Goal: Task Accomplishment & Management: Manage account settings

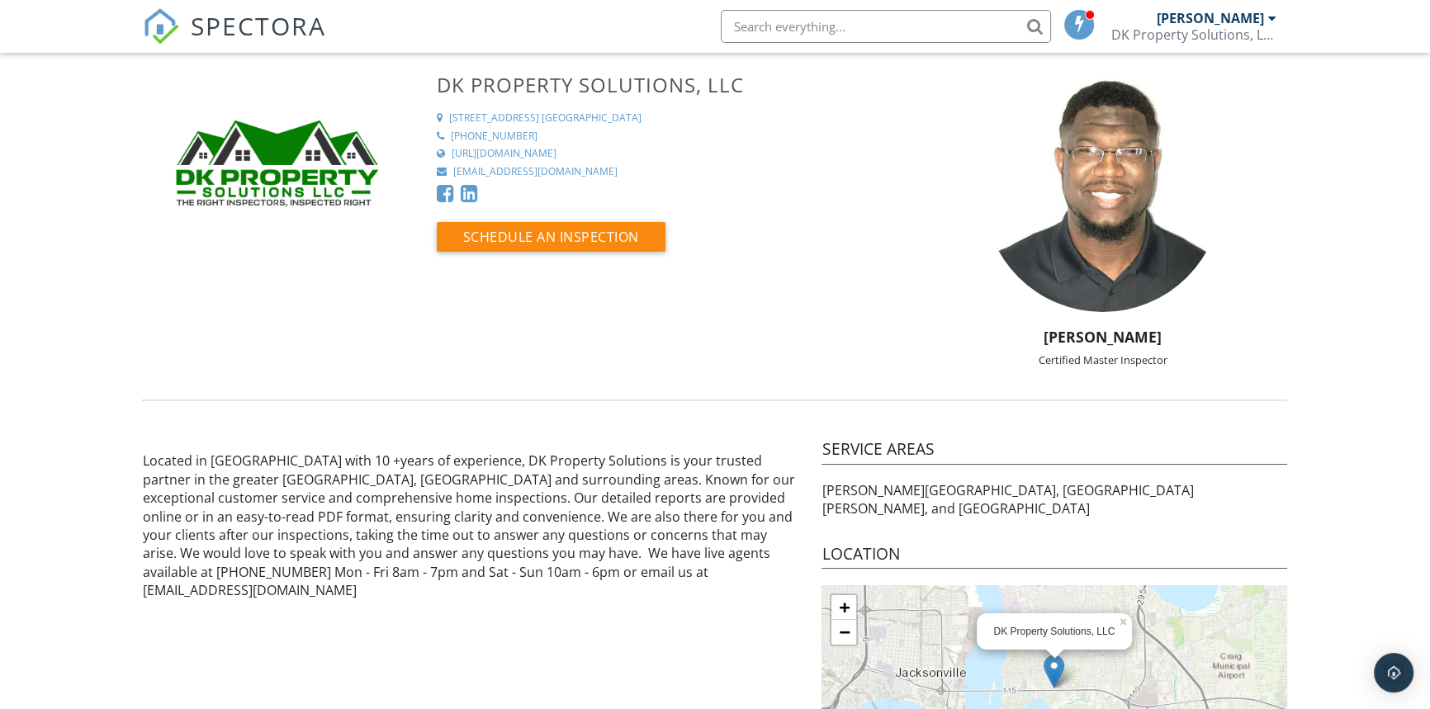
click at [157, 17] on img at bounding box center [161, 26] width 36 height 36
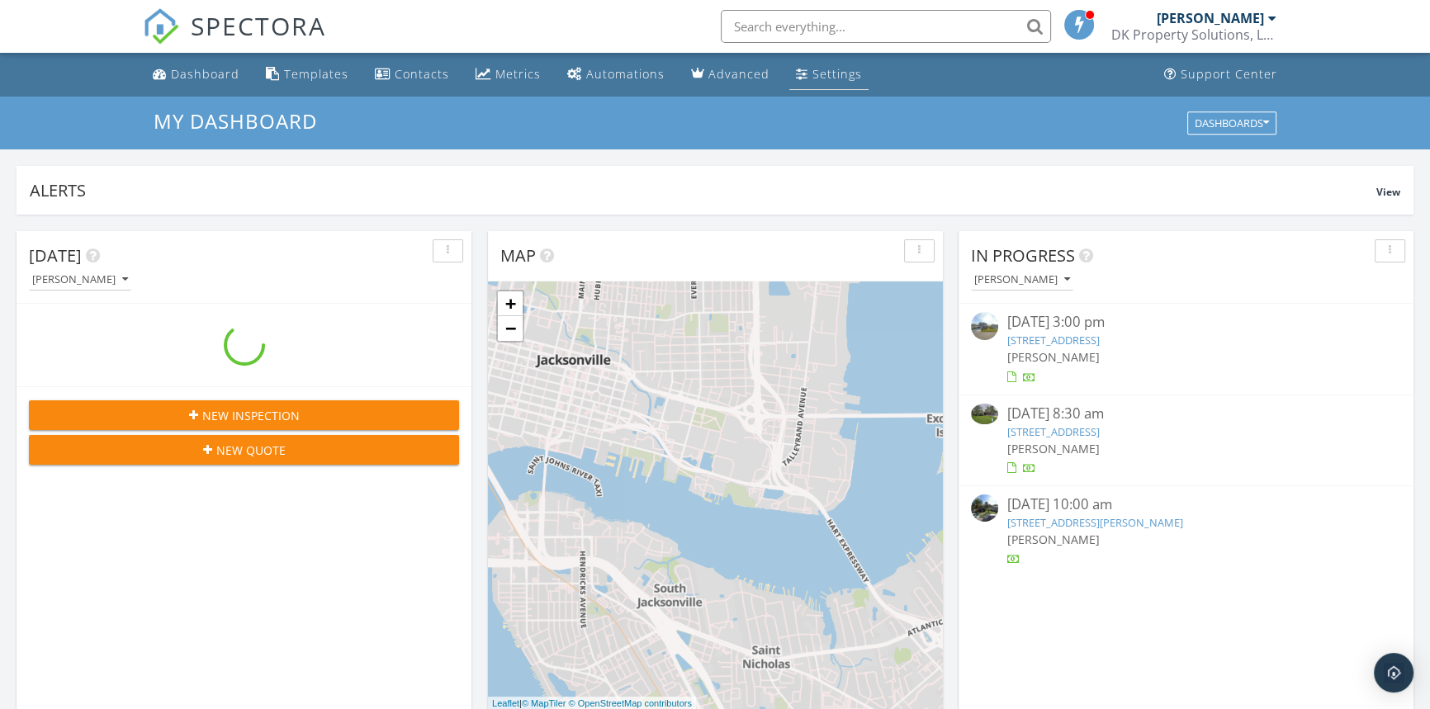
scroll to position [1527, 1453]
click at [799, 73] on div "Settings" at bounding box center [802, 73] width 12 height 13
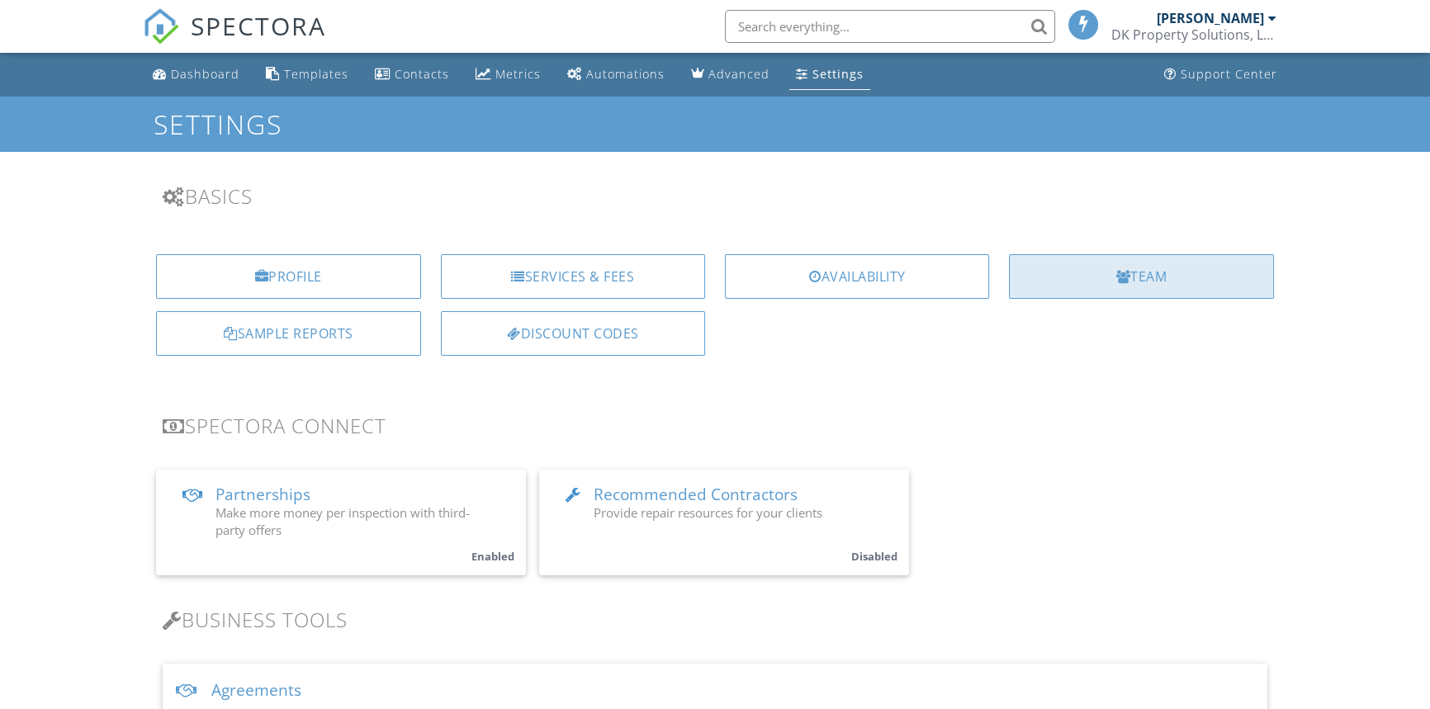
click at [1166, 272] on div "Team" at bounding box center [1141, 276] width 264 height 45
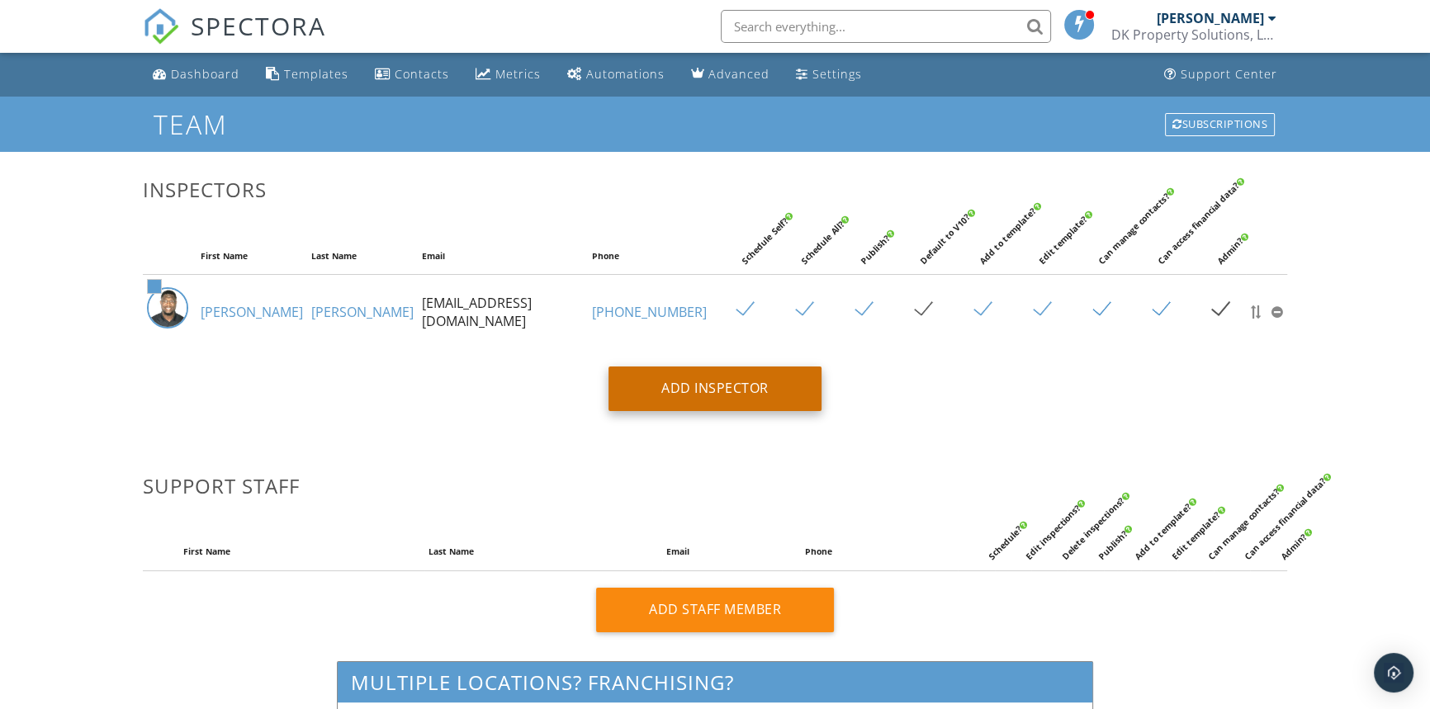
type input "[EMAIL_ADDRESS][DOMAIN_NAME]"
click at [709, 390] on div "Add Inspector" at bounding box center [715, 389] width 213 height 45
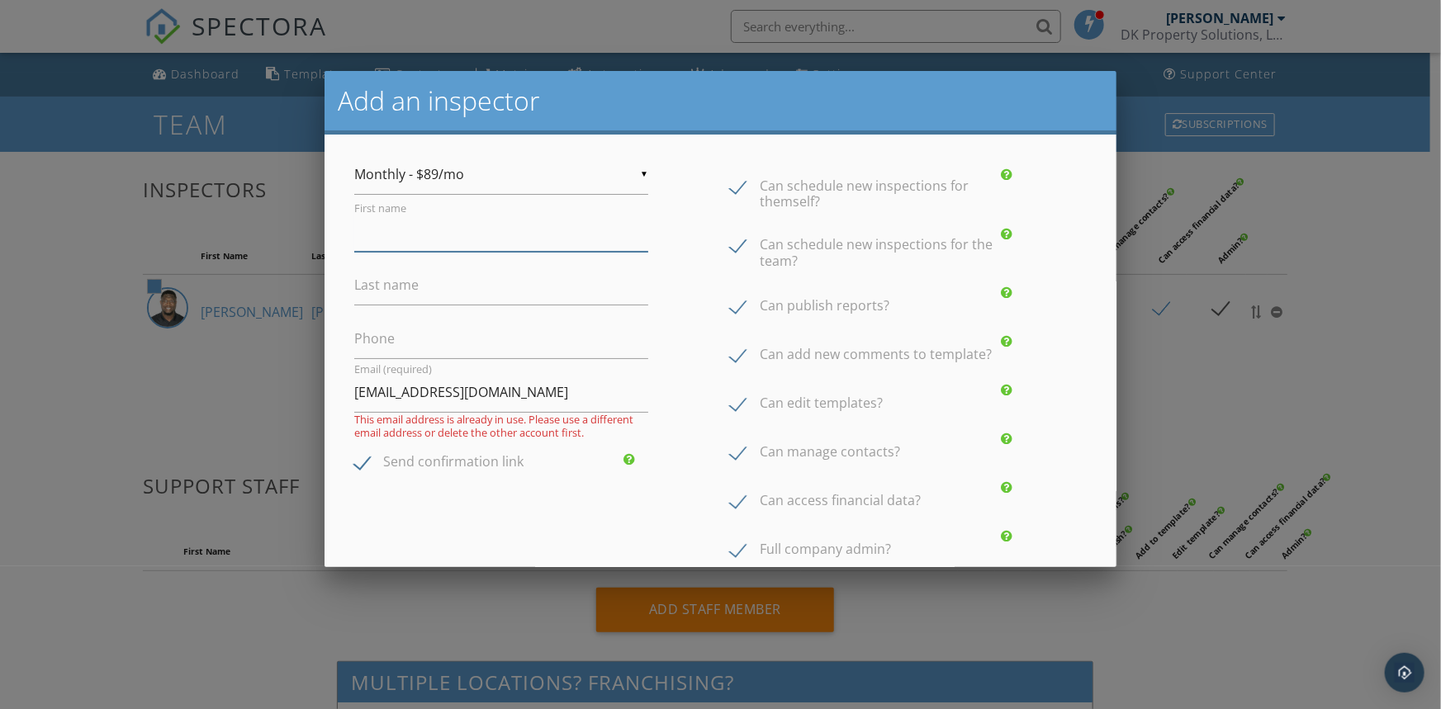
click at [403, 239] on input "First name" at bounding box center [501, 231] width 294 height 40
type input "[PERSON_NAME]"
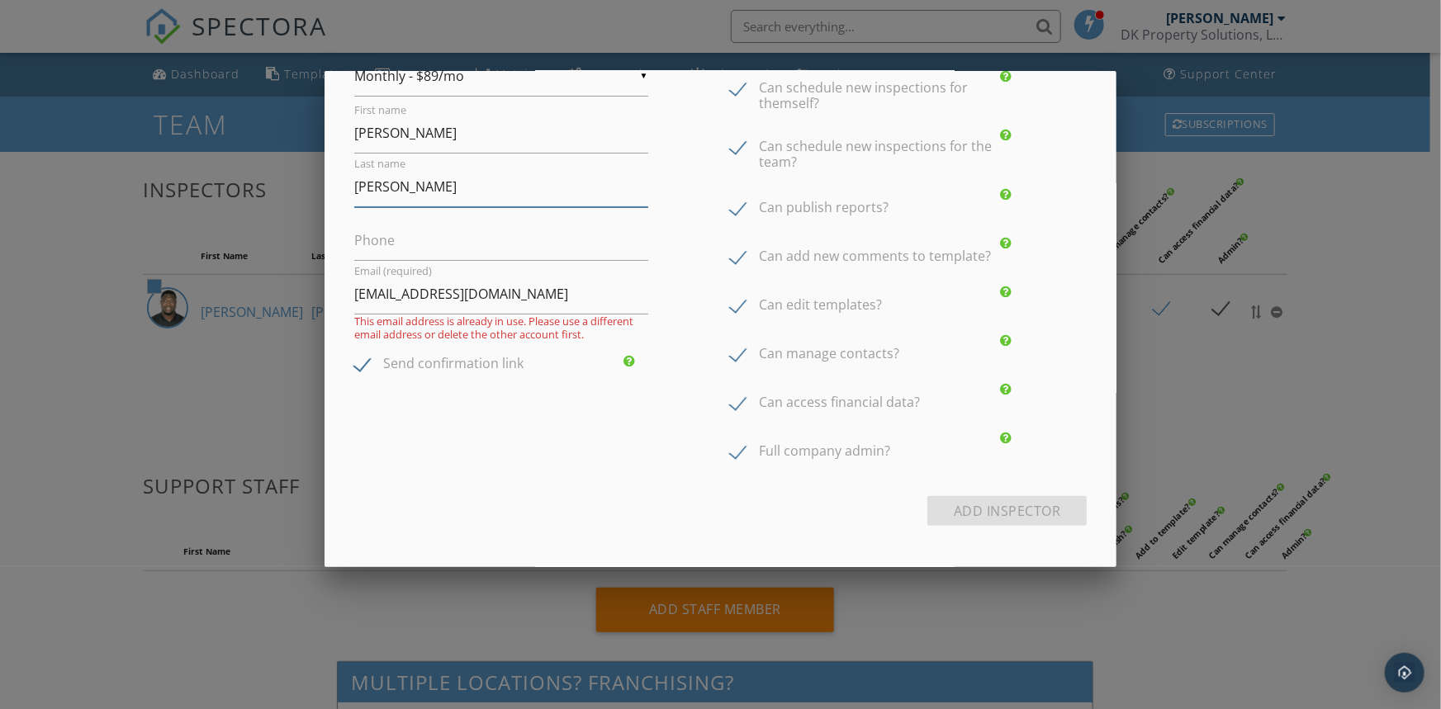
scroll to position [104, 0]
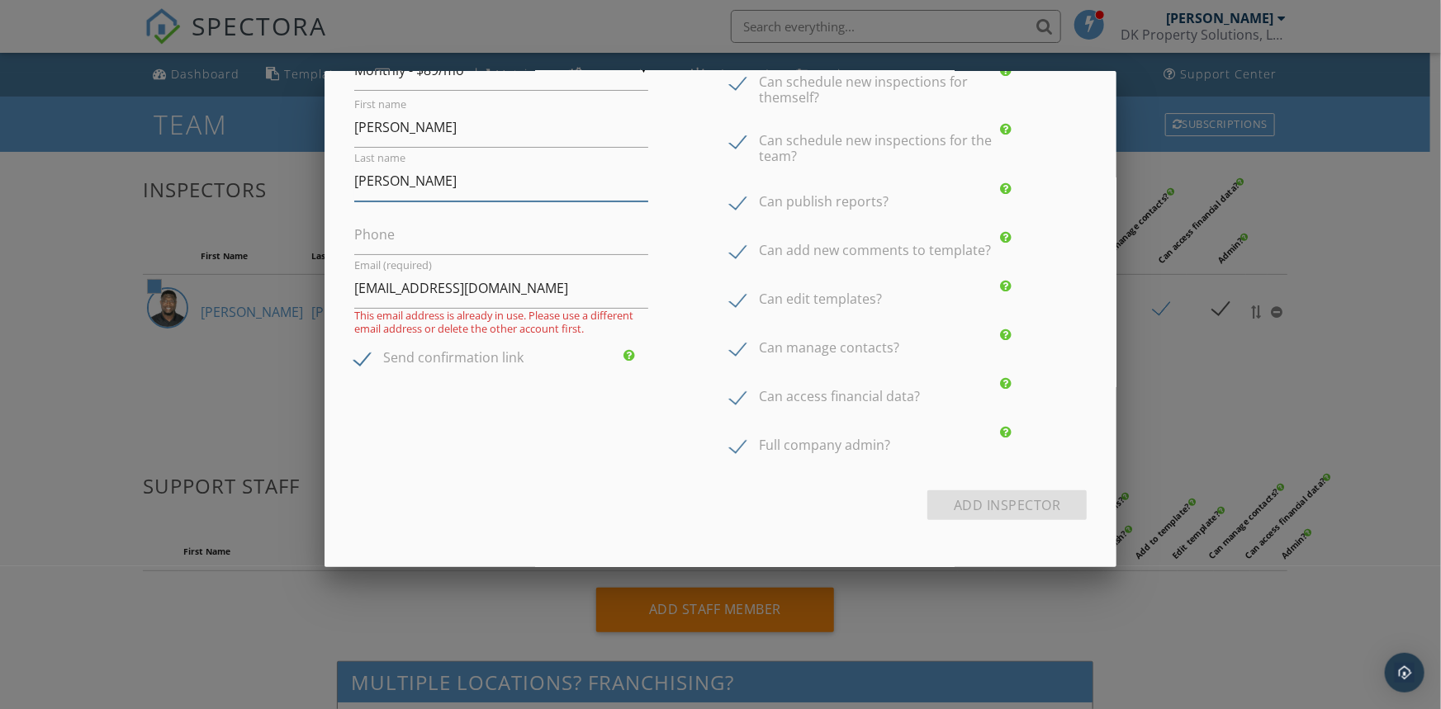
type input "[PERSON_NAME]"
click at [570, 256] on div "▼ Monthly - $89/mo Monthly - $89/mo Annual - $828/yr ($69/mo) Monthly - $89/mo …" at bounding box center [501, 210] width 314 height 320
click at [499, 290] on input "info@dkproperty.us" at bounding box center [501, 288] width 294 height 40
click at [388, 384] on div "▼ Monthly - $89/mo Monthly - $89/mo Annual - $828/yr ($69/mo) Monthly - $89/mo …" at bounding box center [720, 262] width 753 height 424
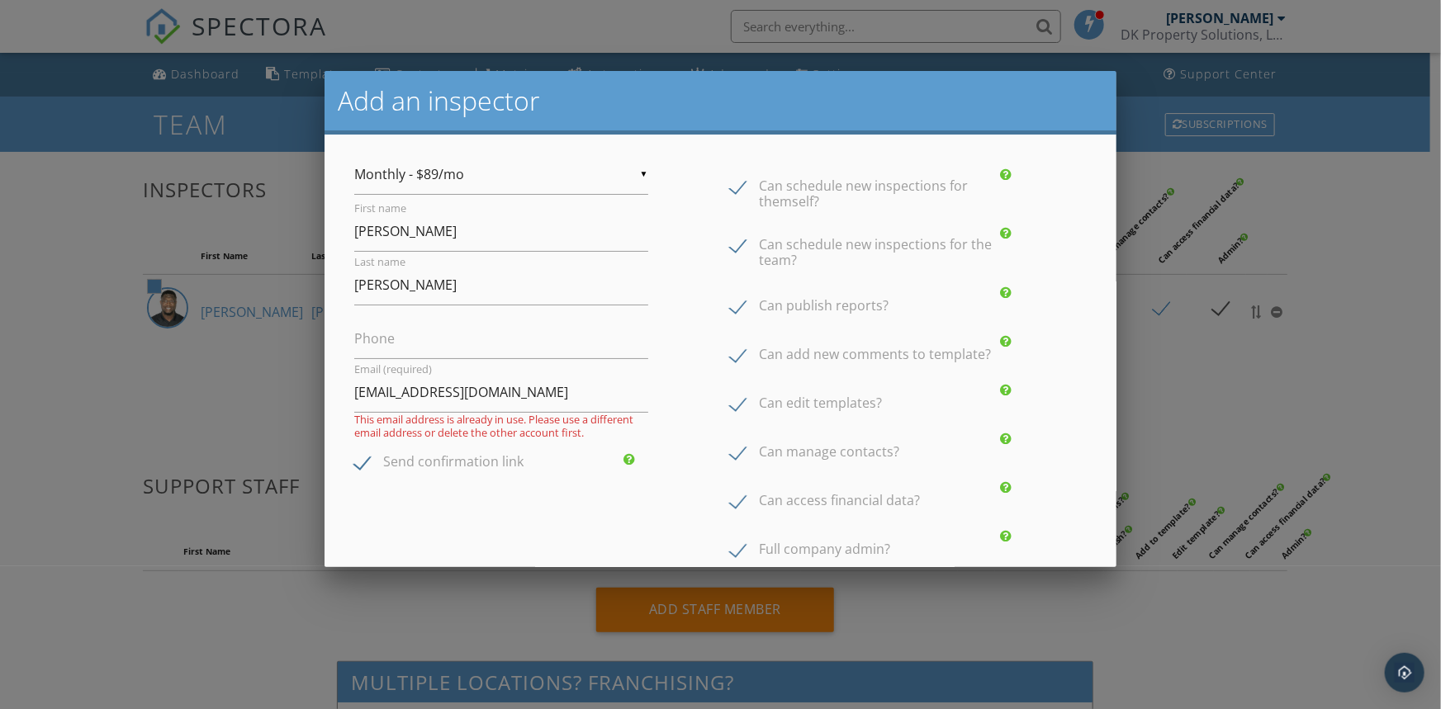
scroll to position [74, 0]
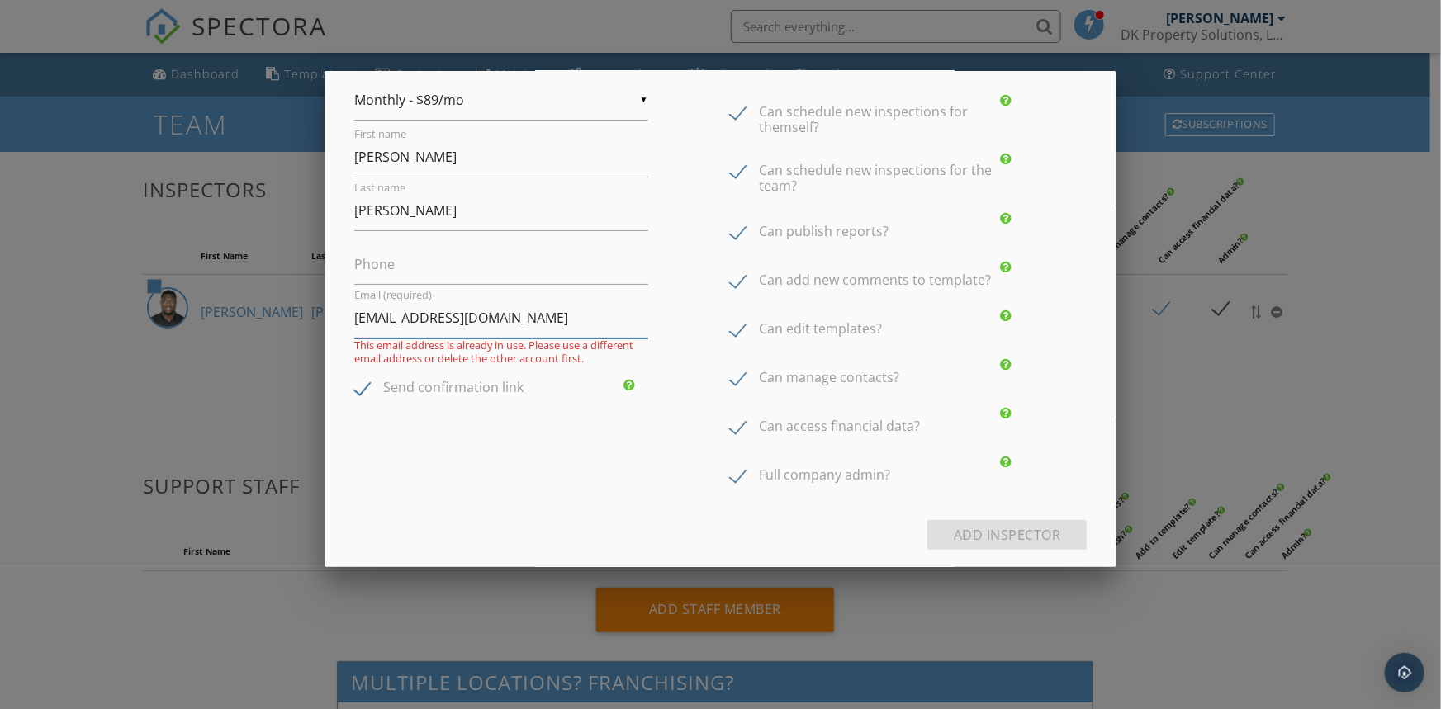
drag, startPoint x: 491, startPoint y: 319, endPoint x: 325, endPoint y: 310, distance: 166.2
click at [325, 310] on div "▼ Monthly - $89/mo Monthly - $89/mo Annual - $828/yr ($69/mo) Monthly - $89/mo …" at bounding box center [721, 329] width 793 height 538
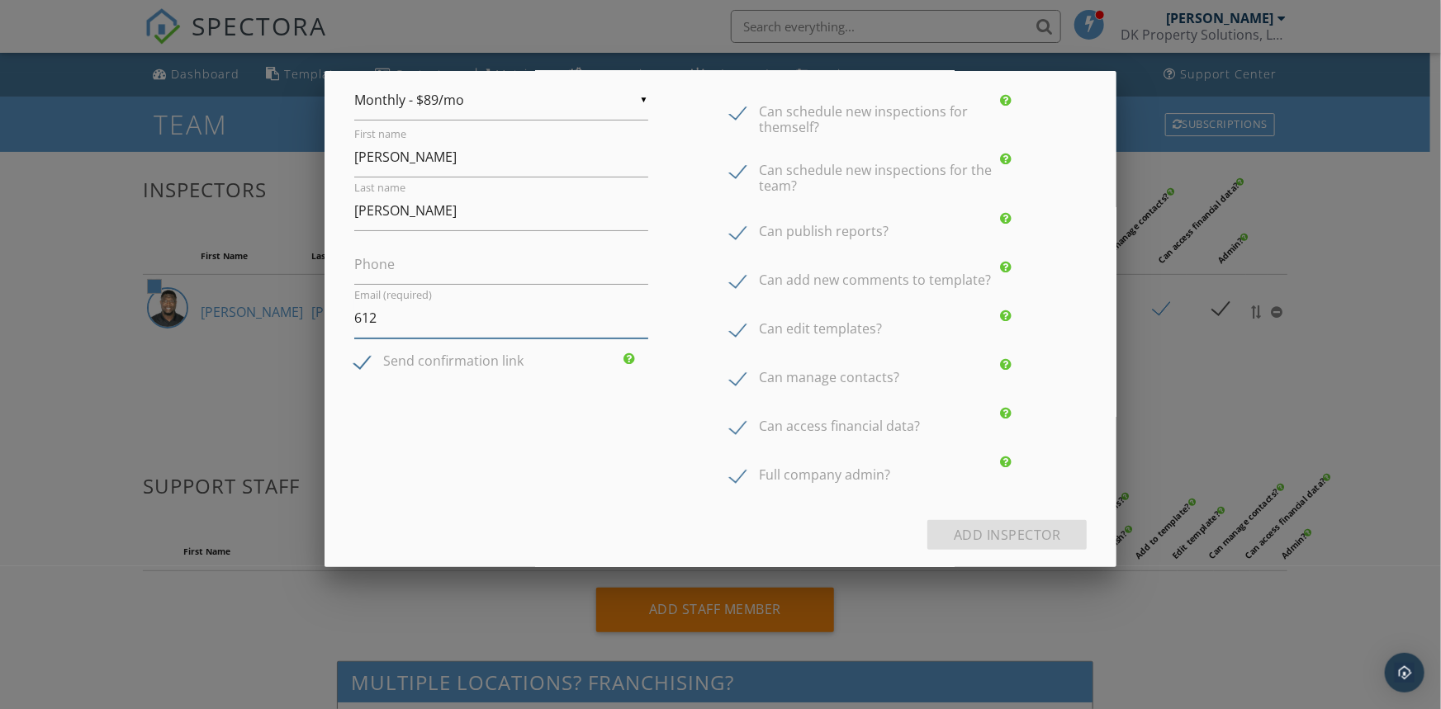
type input "6129"
drag, startPoint x: 411, startPoint y: 324, endPoint x: 340, endPoint y: 322, distance: 71.0
click at [340, 322] on div "▼ Monthly - $89/mo Monthly - $89/mo Annual - $828/yr ($69/mo) Monthly - $89/mo …" at bounding box center [721, 329] width 793 height 538
click at [371, 429] on div "▼ Monthly - $89/mo Monthly - $89/mo Annual - $828/yr ($69/mo) Monthly - $89/mo …" at bounding box center [720, 292] width 753 height 424
click at [405, 314] on label "Email (required)" at bounding box center [404, 318] width 100 height 18
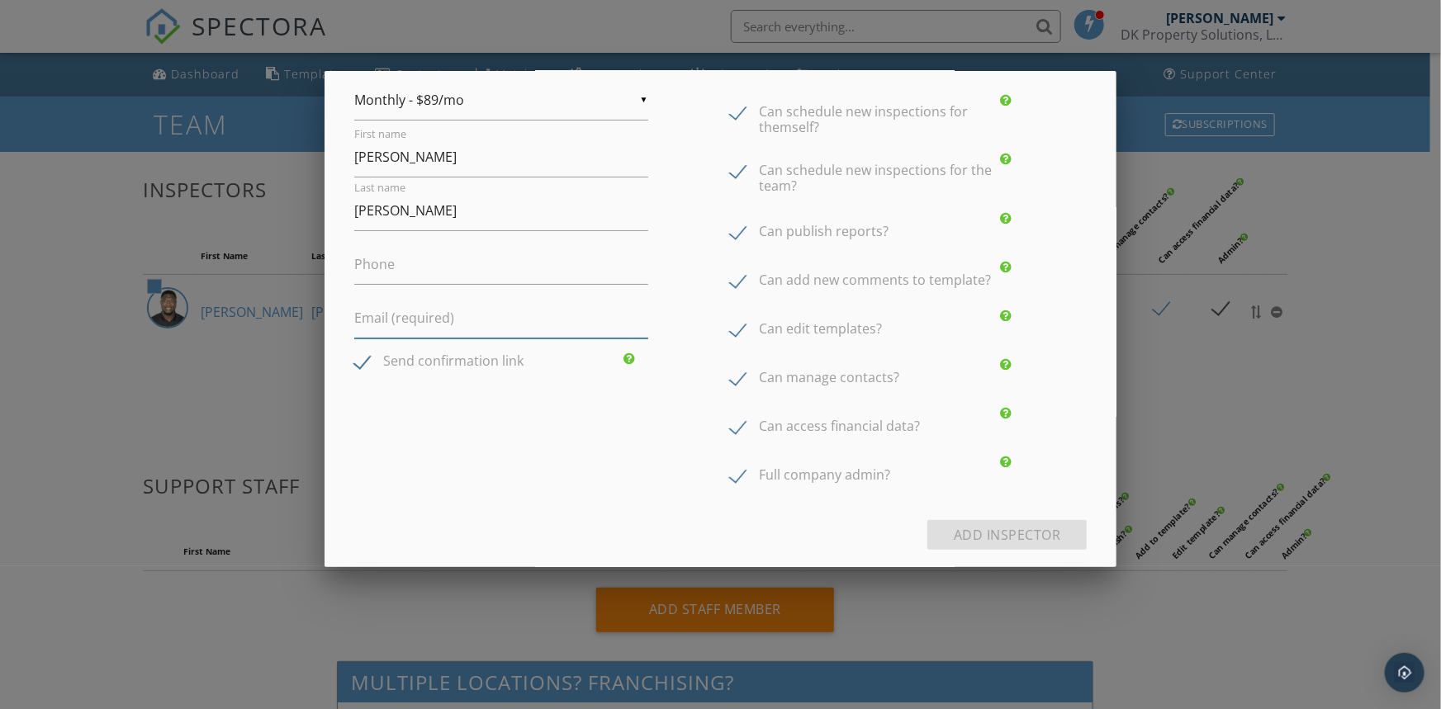
click at [405, 314] on input "Email (required)" at bounding box center [501, 318] width 294 height 40
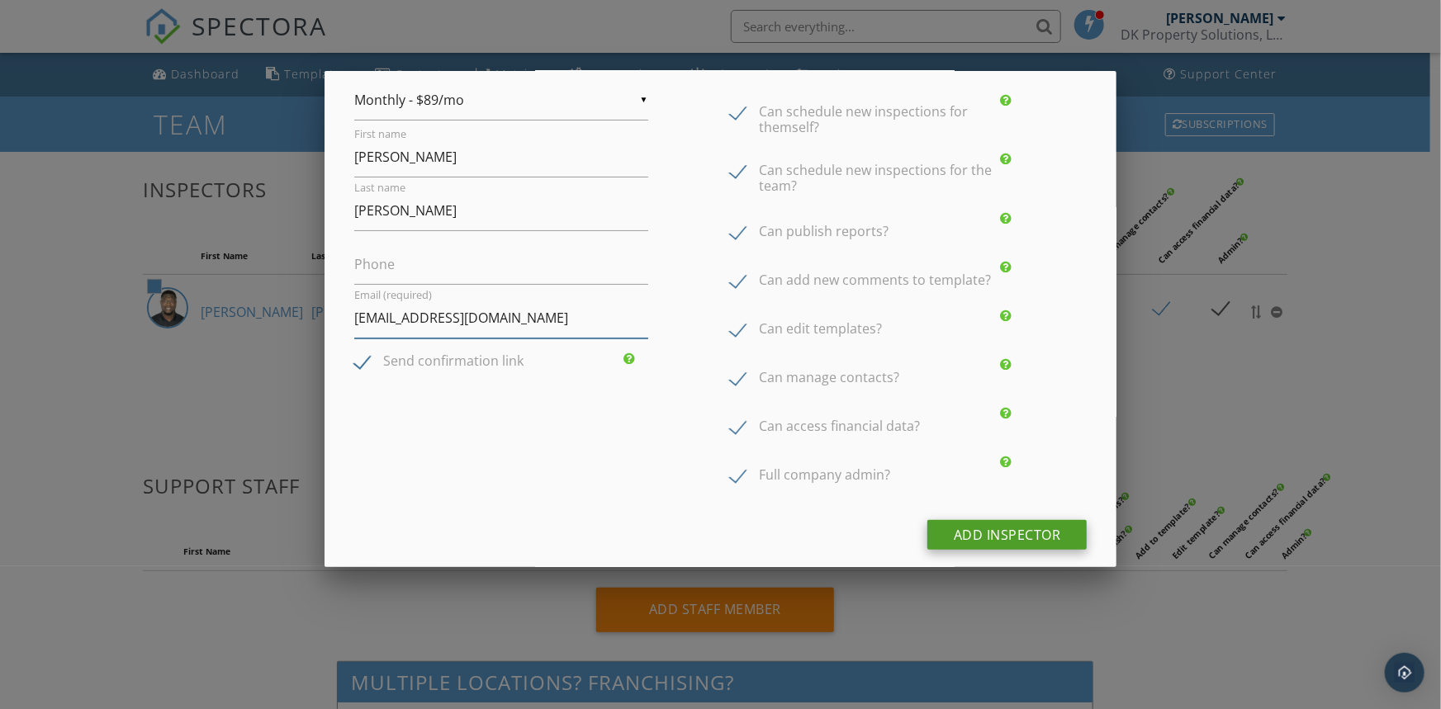
type input "chesterjohnson333@gmail.com"
click at [945, 531] on div "Add Inspector" at bounding box center [1007, 535] width 160 height 30
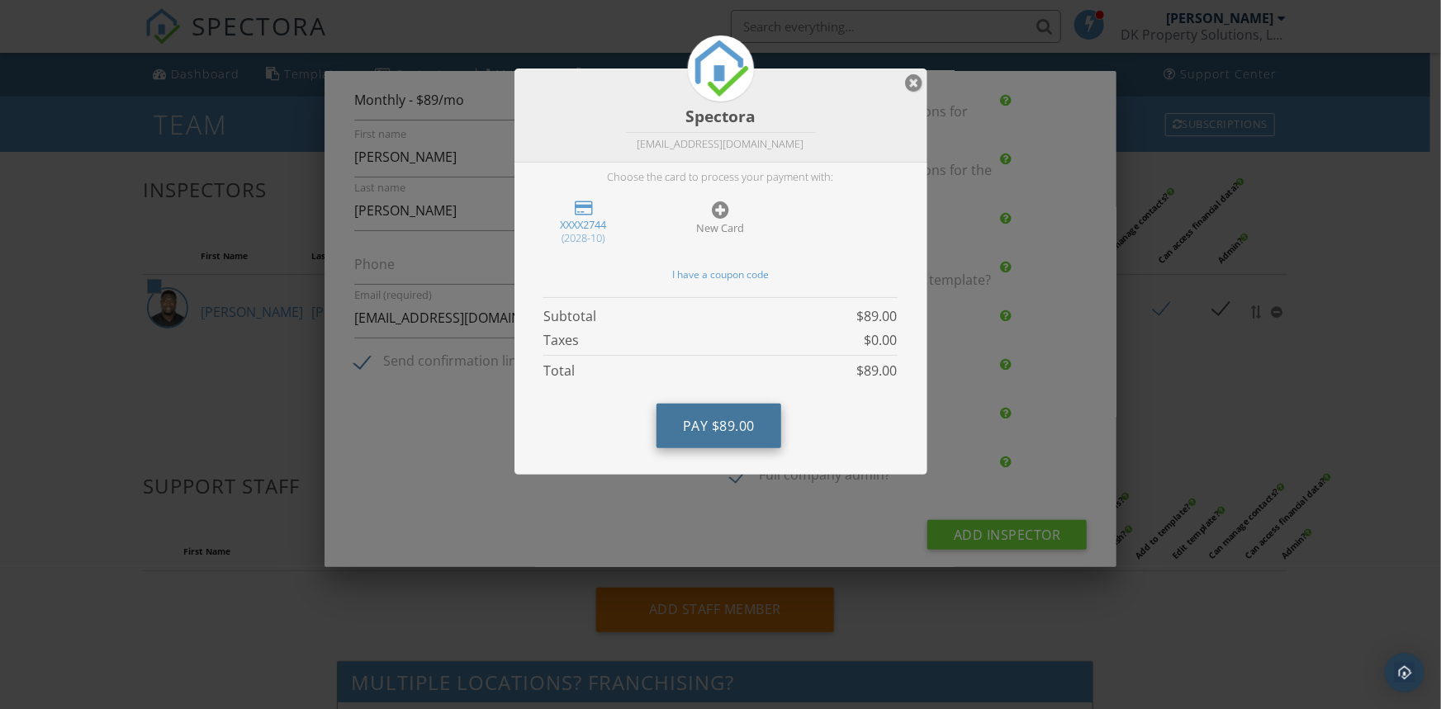
click at [730, 413] on button "Pay $89.00" at bounding box center [718, 426] width 125 height 45
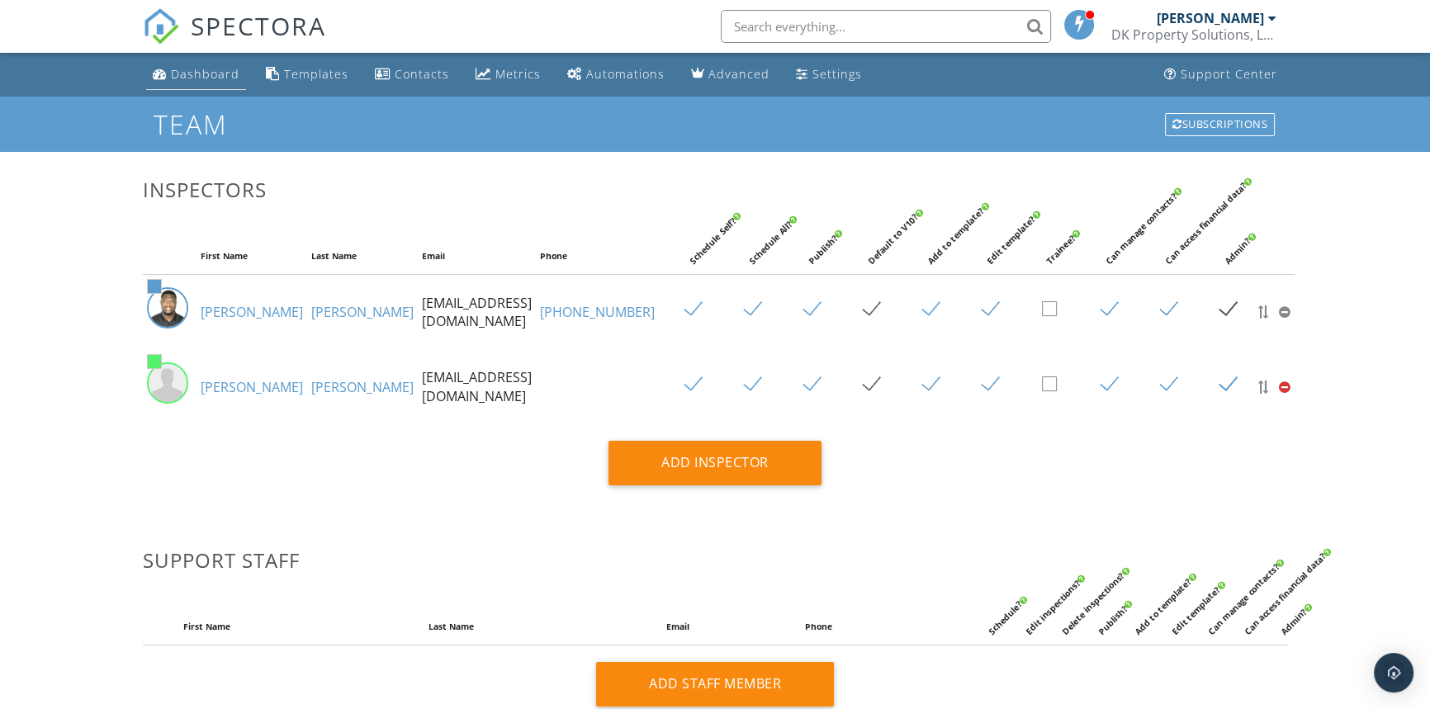
click at [224, 83] on link "Dashboard" at bounding box center [196, 74] width 100 height 31
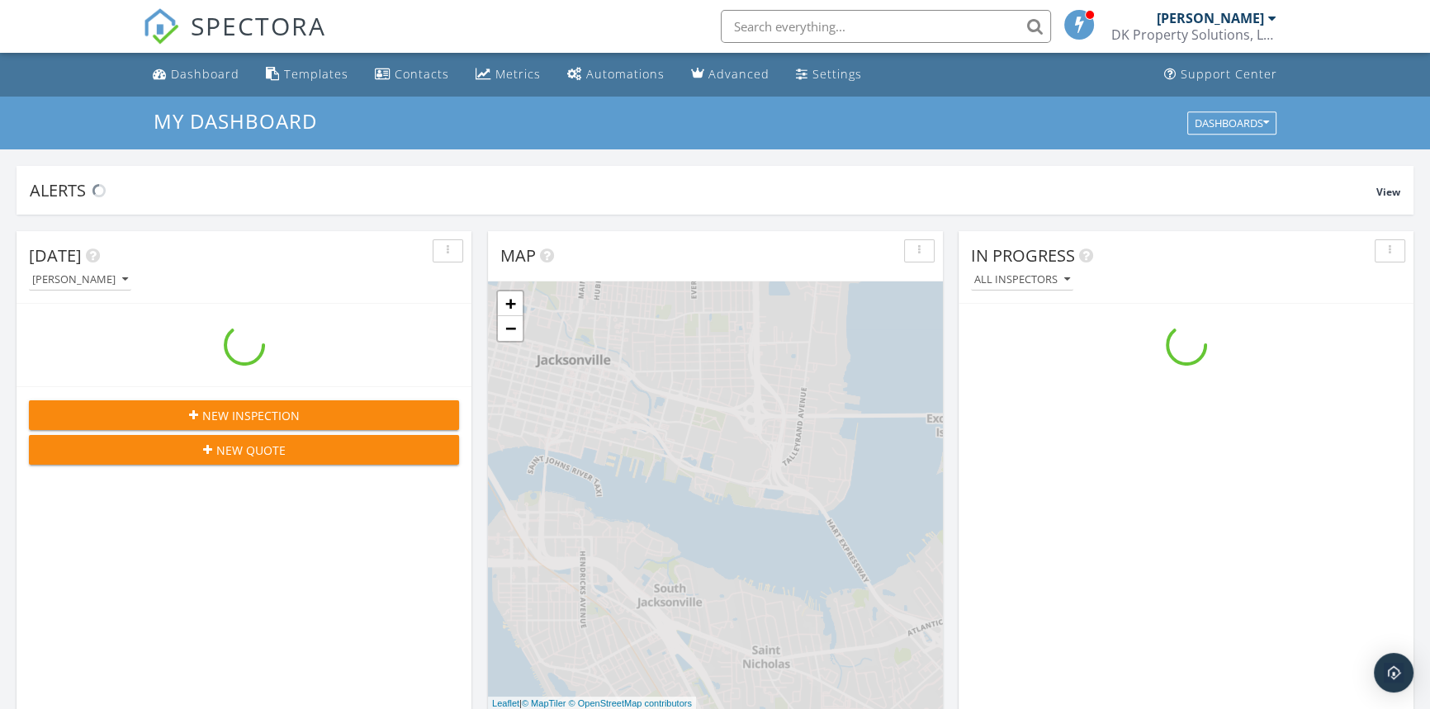
scroll to position [1527, 1453]
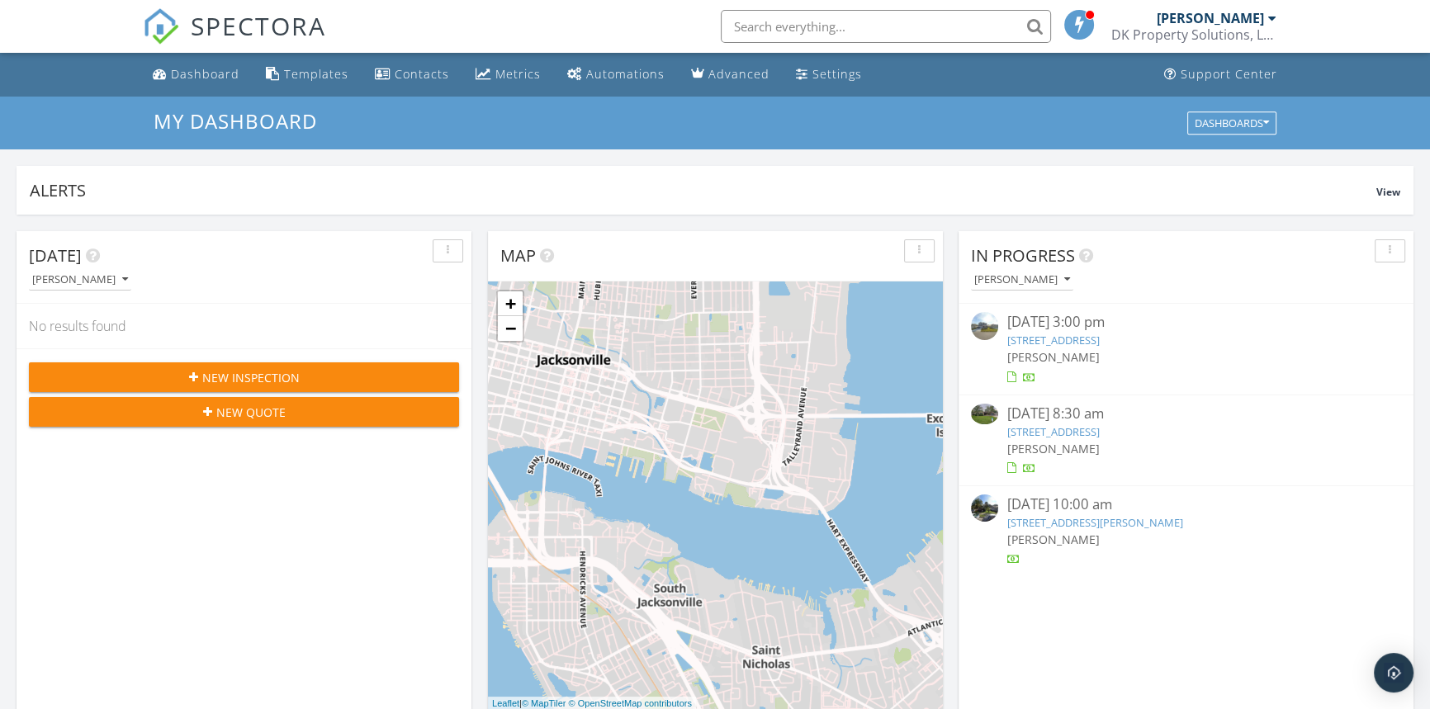
click at [1073, 435] on link "[STREET_ADDRESS]" at bounding box center [1053, 431] width 92 height 15
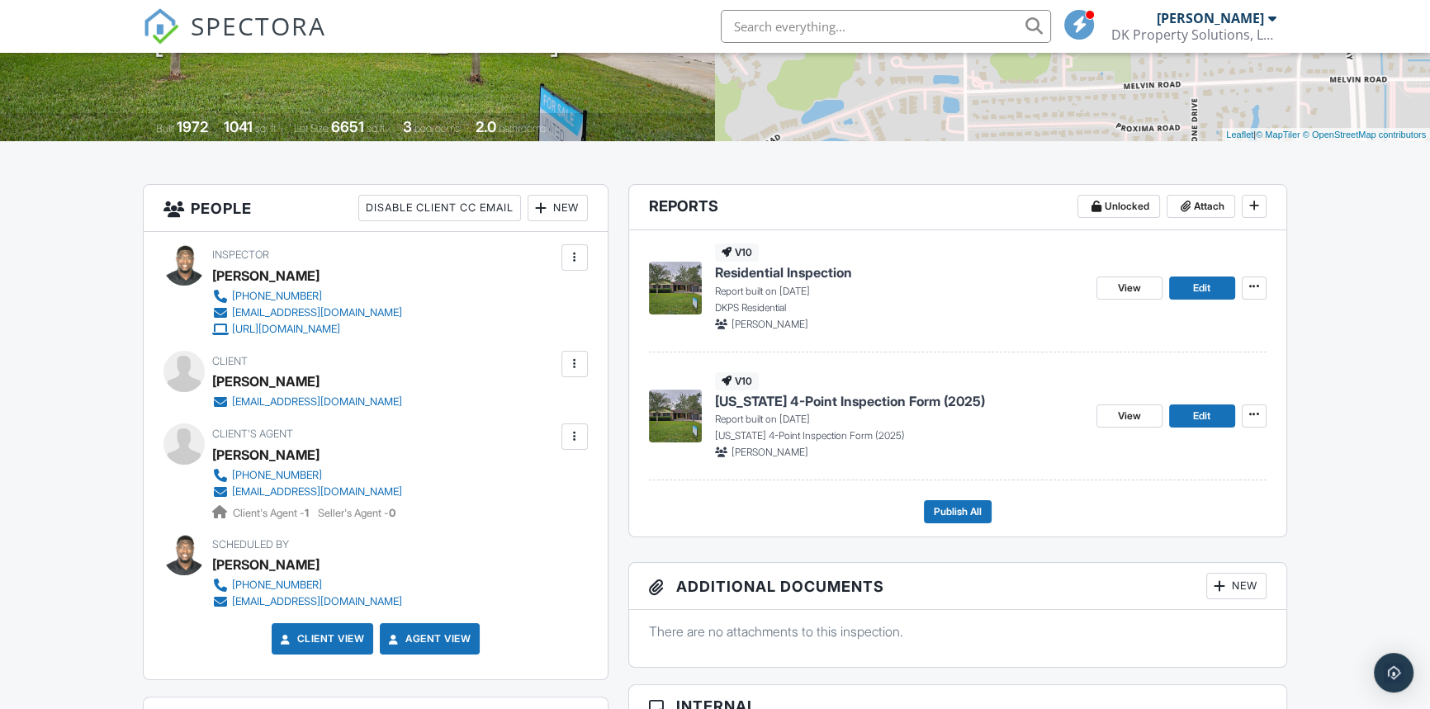
click at [576, 264] on div at bounding box center [574, 257] width 17 height 17
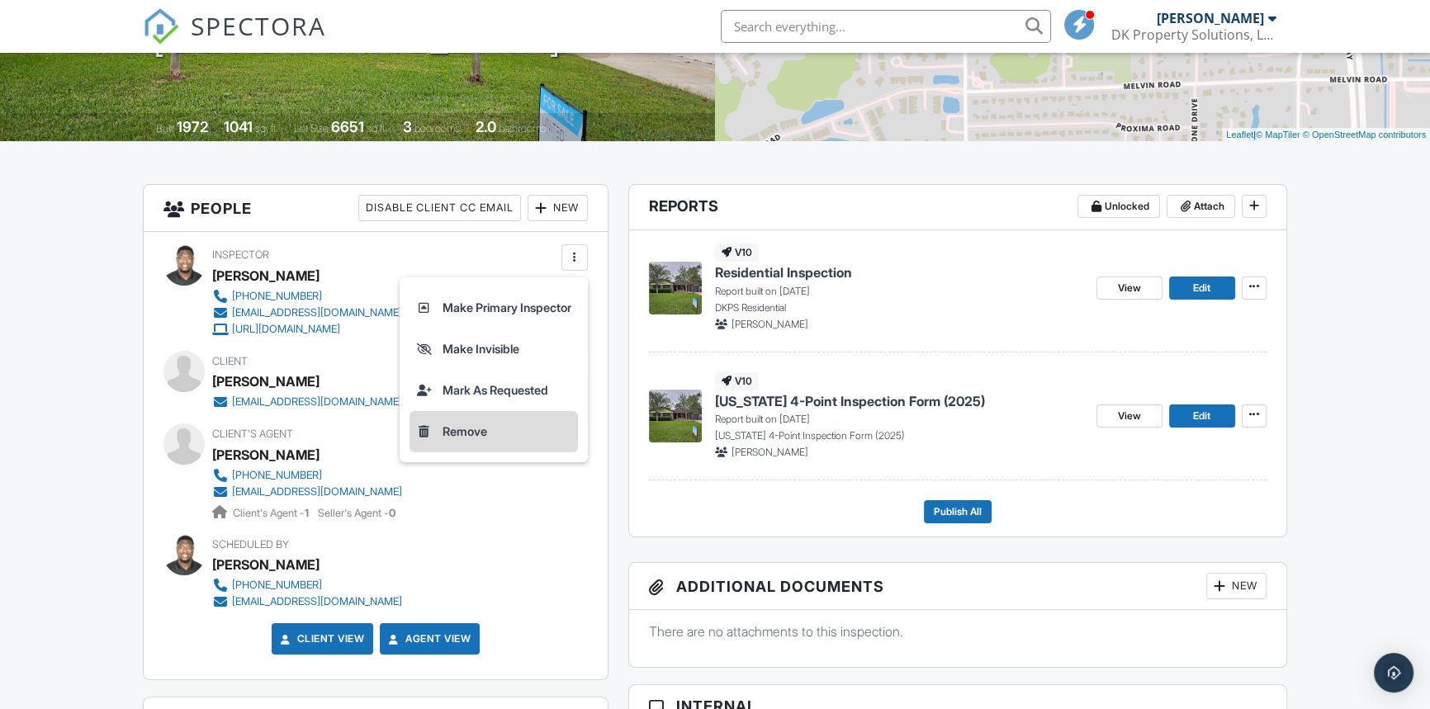
click at [446, 428] on li "Remove" at bounding box center [494, 431] width 168 height 41
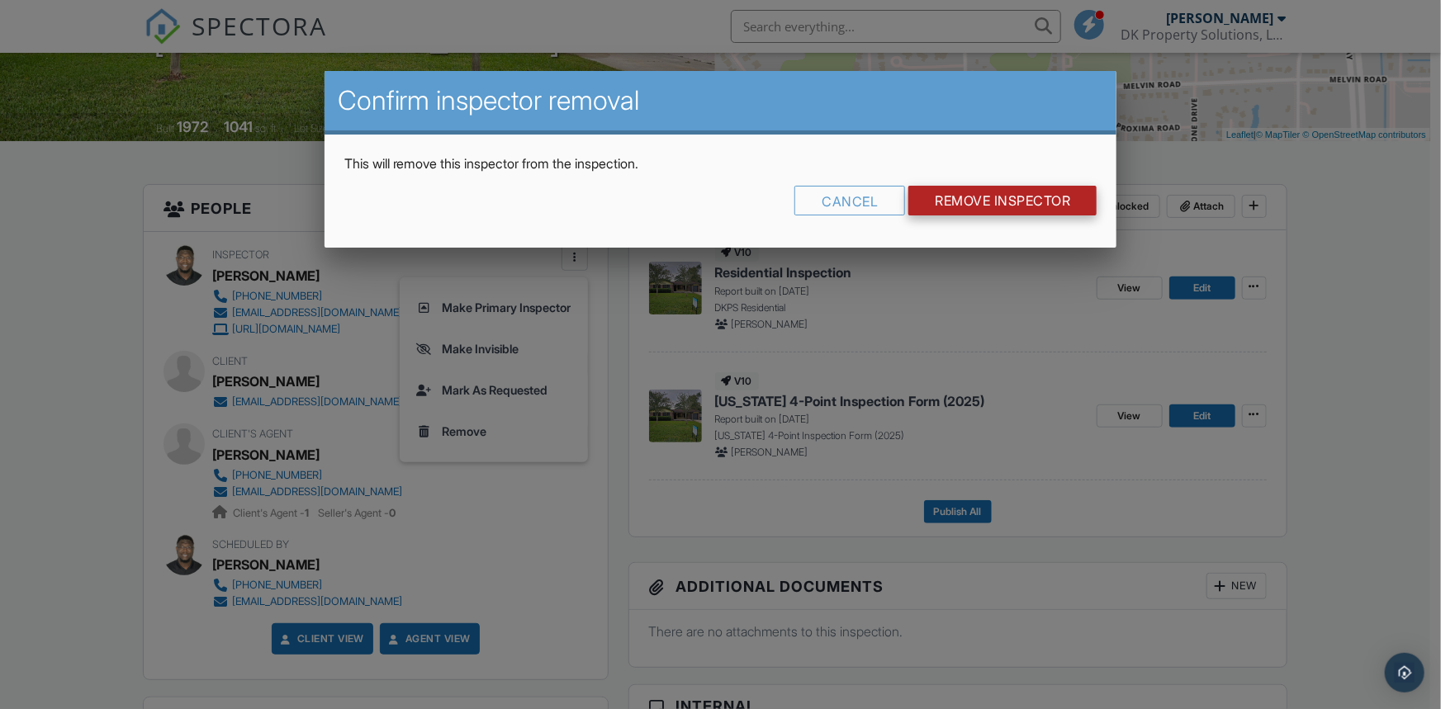
click at [944, 206] on input "Remove Inspector" at bounding box center [1002, 201] width 188 height 30
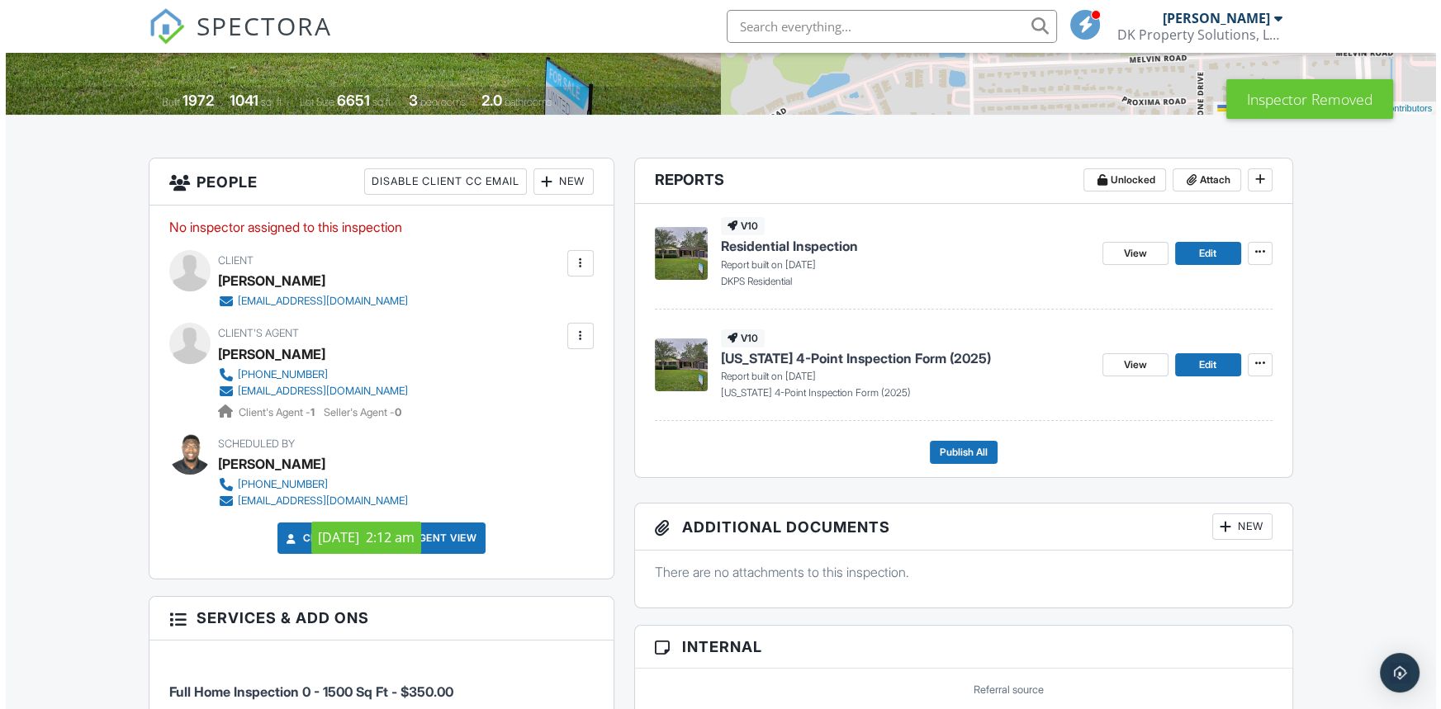
scroll to position [300, 0]
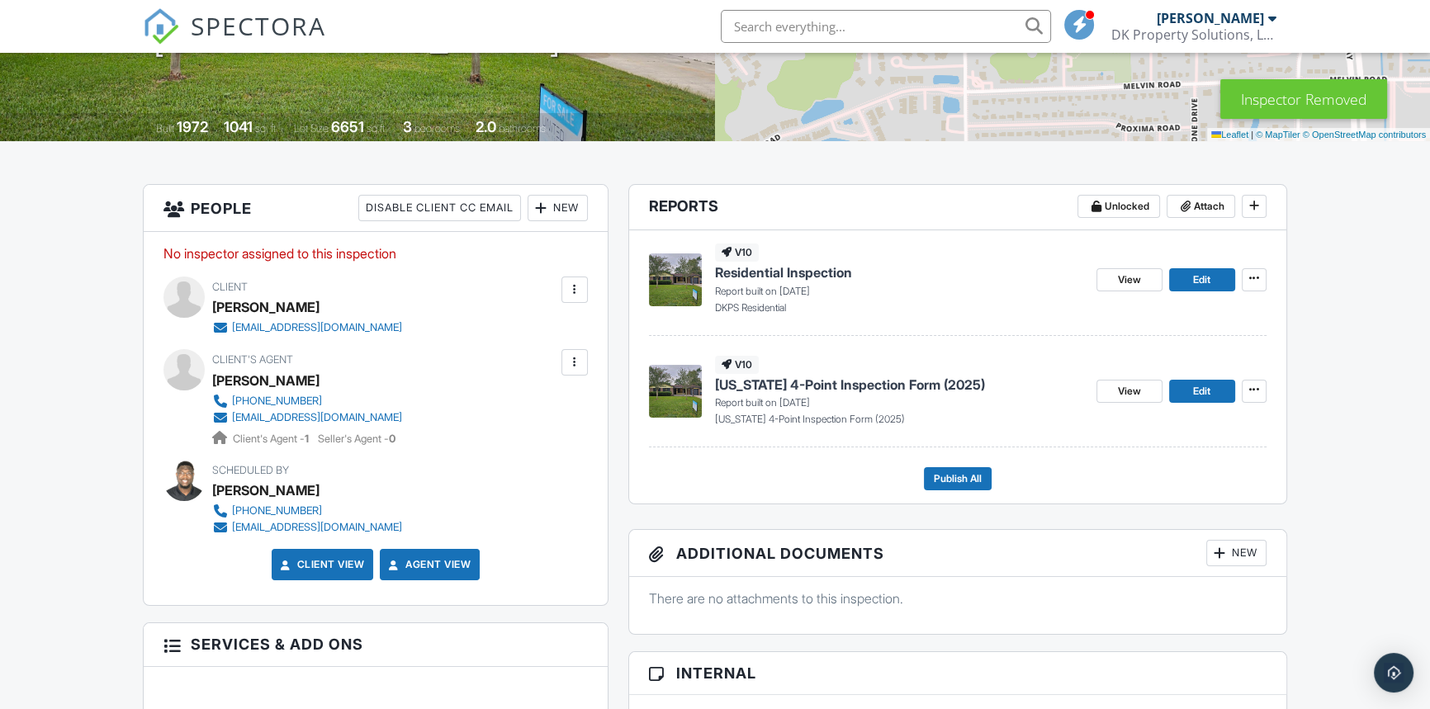
click at [561, 209] on div "New" at bounding box center [558, 208] width 60 height 26
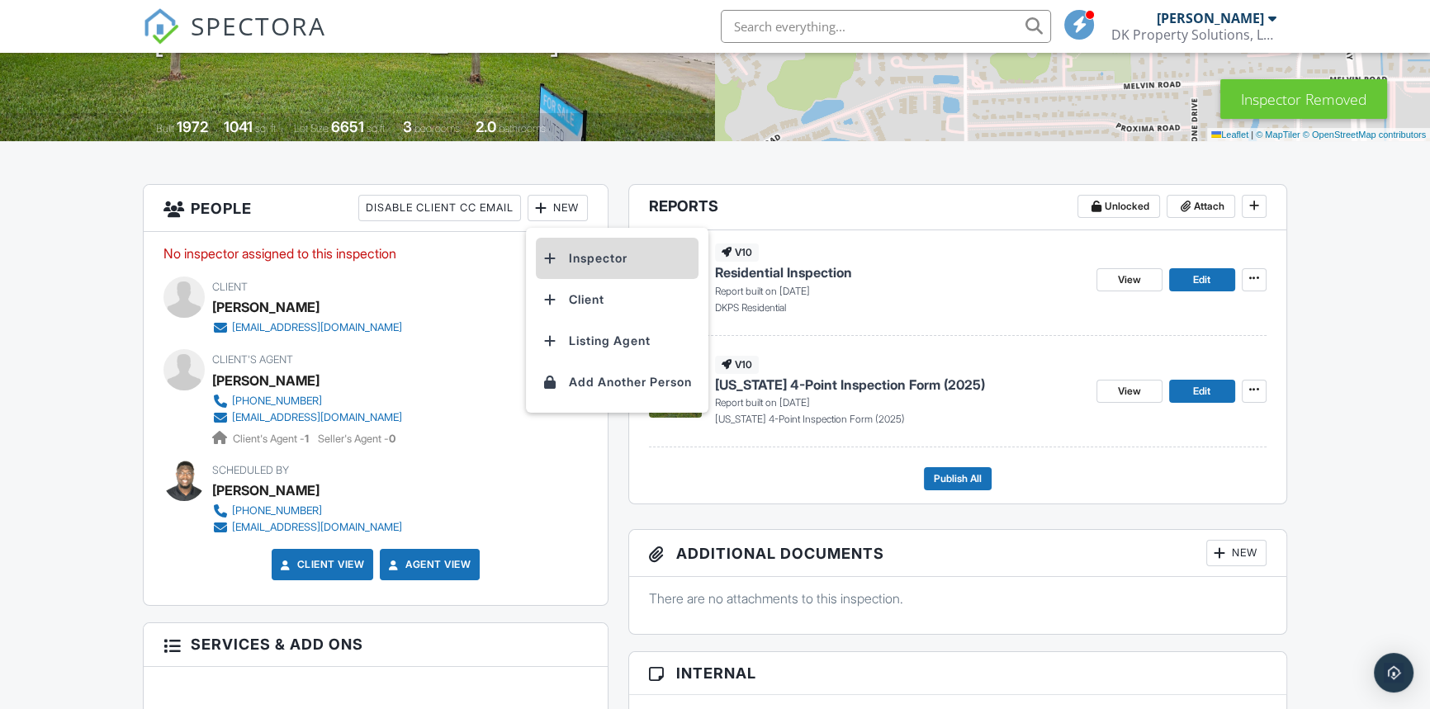
click at [572, 266] on li "Inspector" at bounding box center [617, 258] width 163 height 41
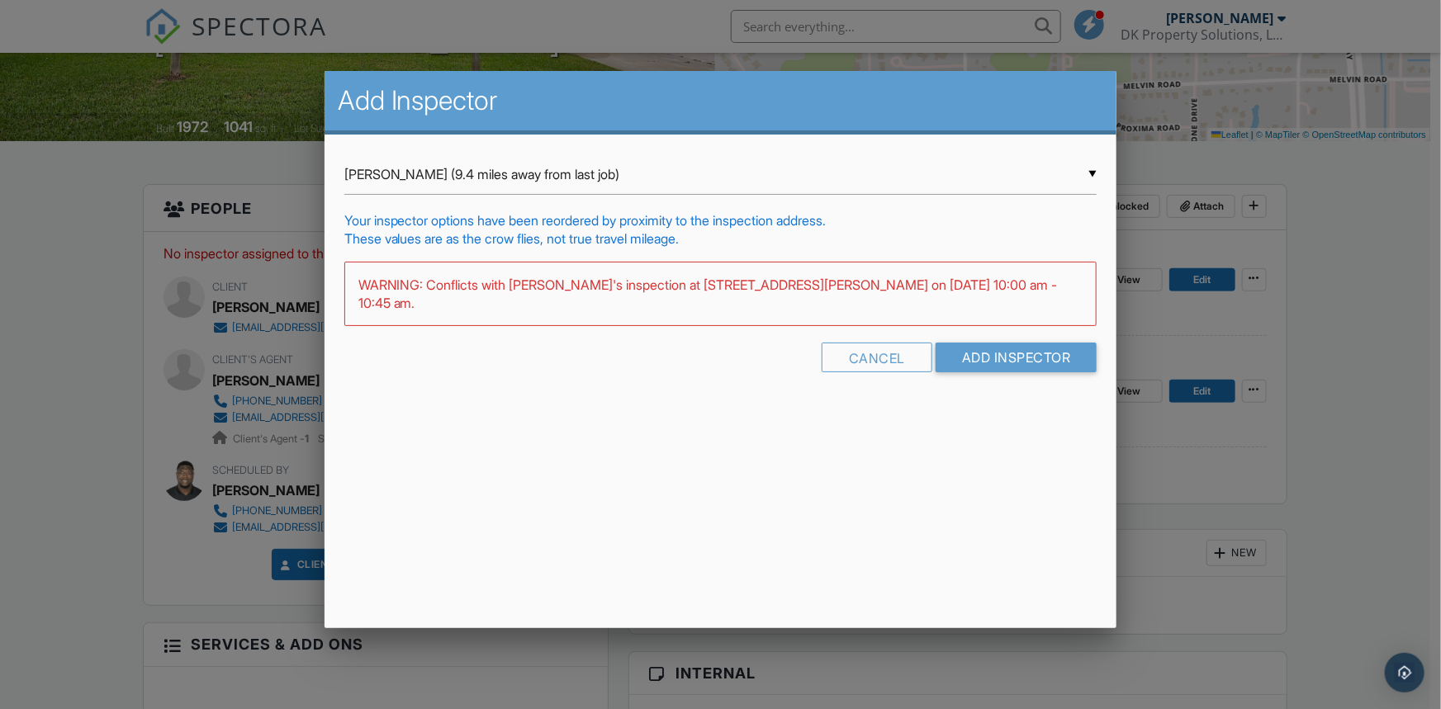
click at [1064, 170] on div "▼ Dwayne Keenon, Sr (9.4 miles away from last job) Dwayne Keenon, Sr (9.4 miles…" at bounding box center [720, 174] width 753 height 40
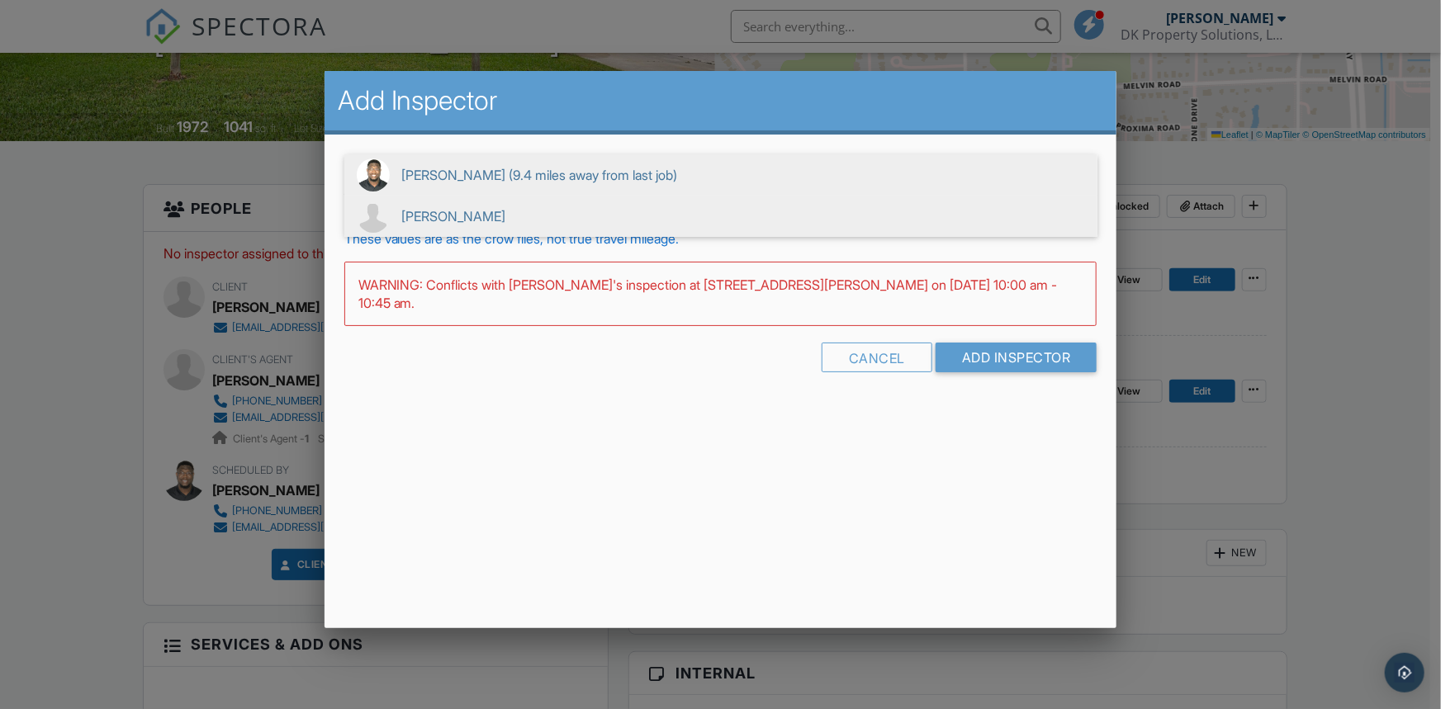
click at [462, 213] on span "[PERSON_NAME]" at bounding box center [720, 216] width 753 height 41
type input "[PERSON_NAME]"
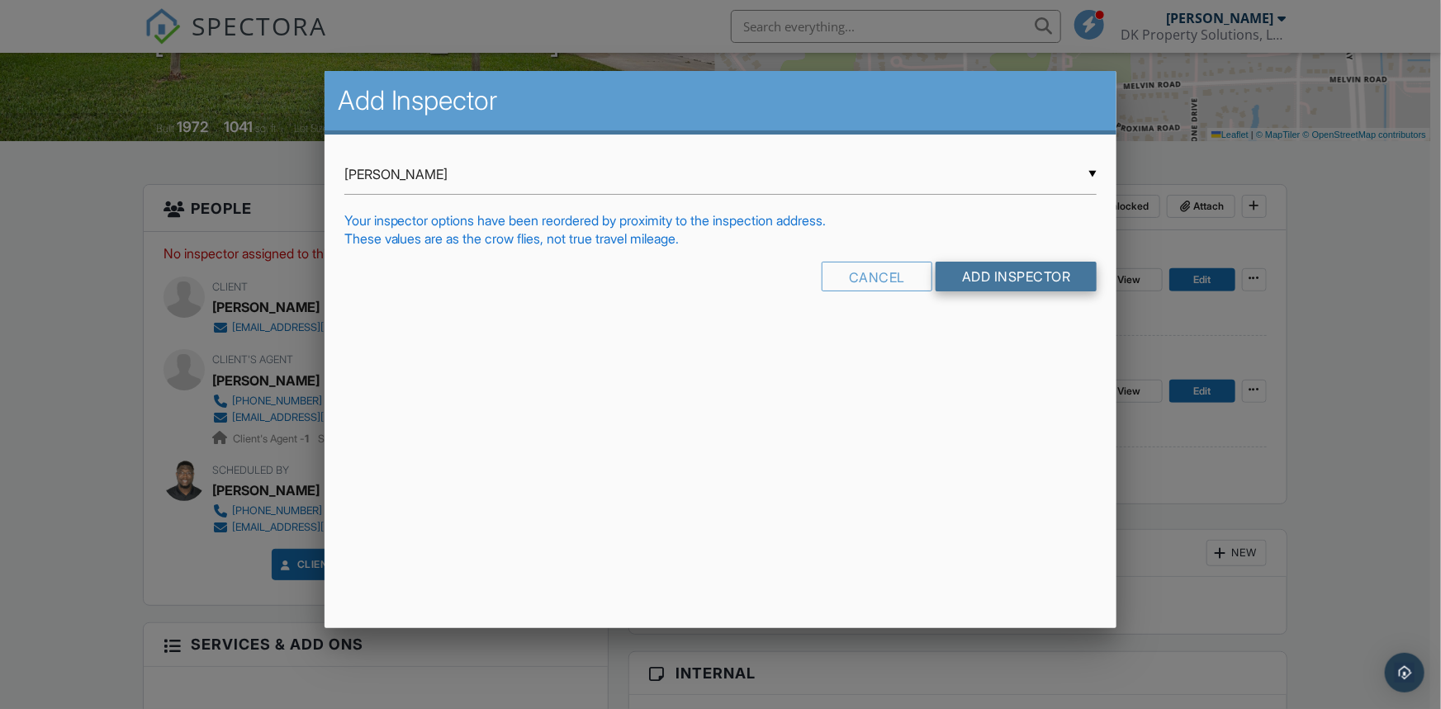
click at [974, 276] on input "Add Inspector" at bounding box center [1017, 277] width 162 height 30
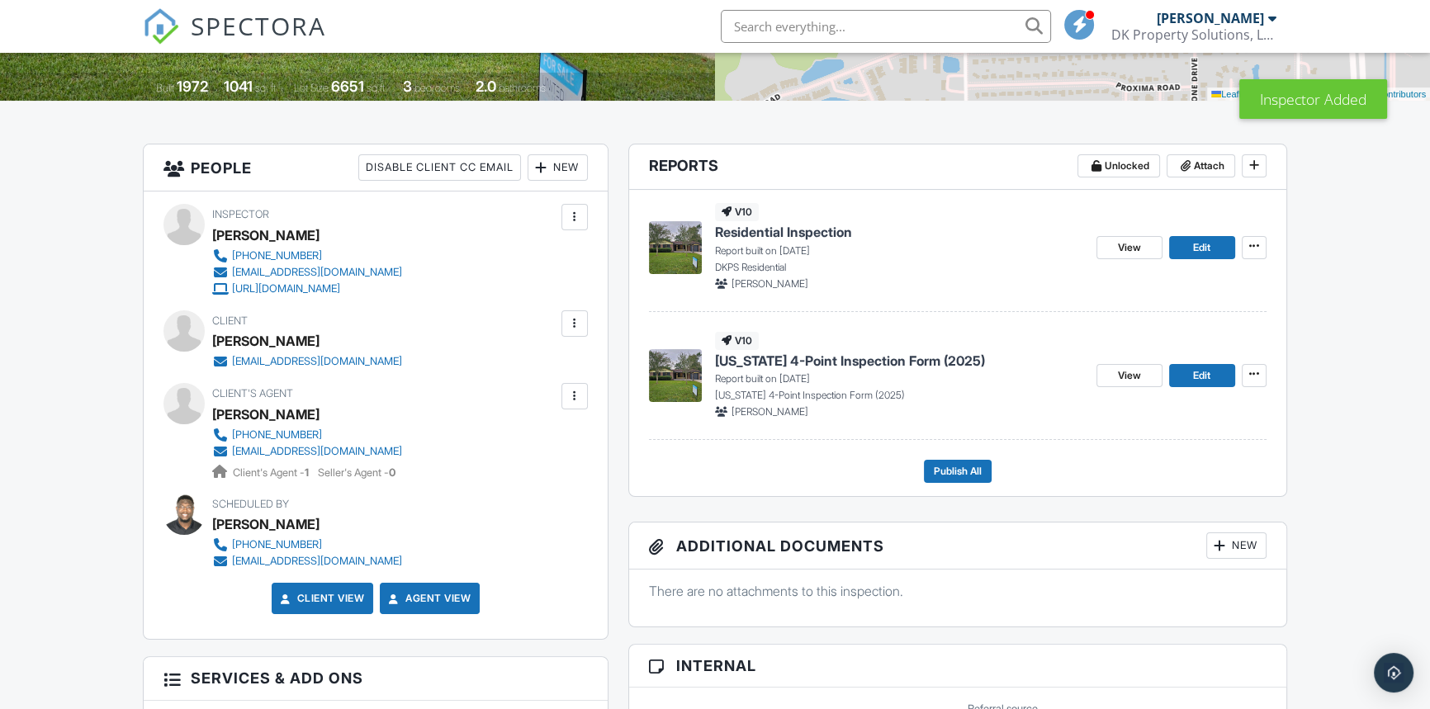
scroll to position [375, 0]
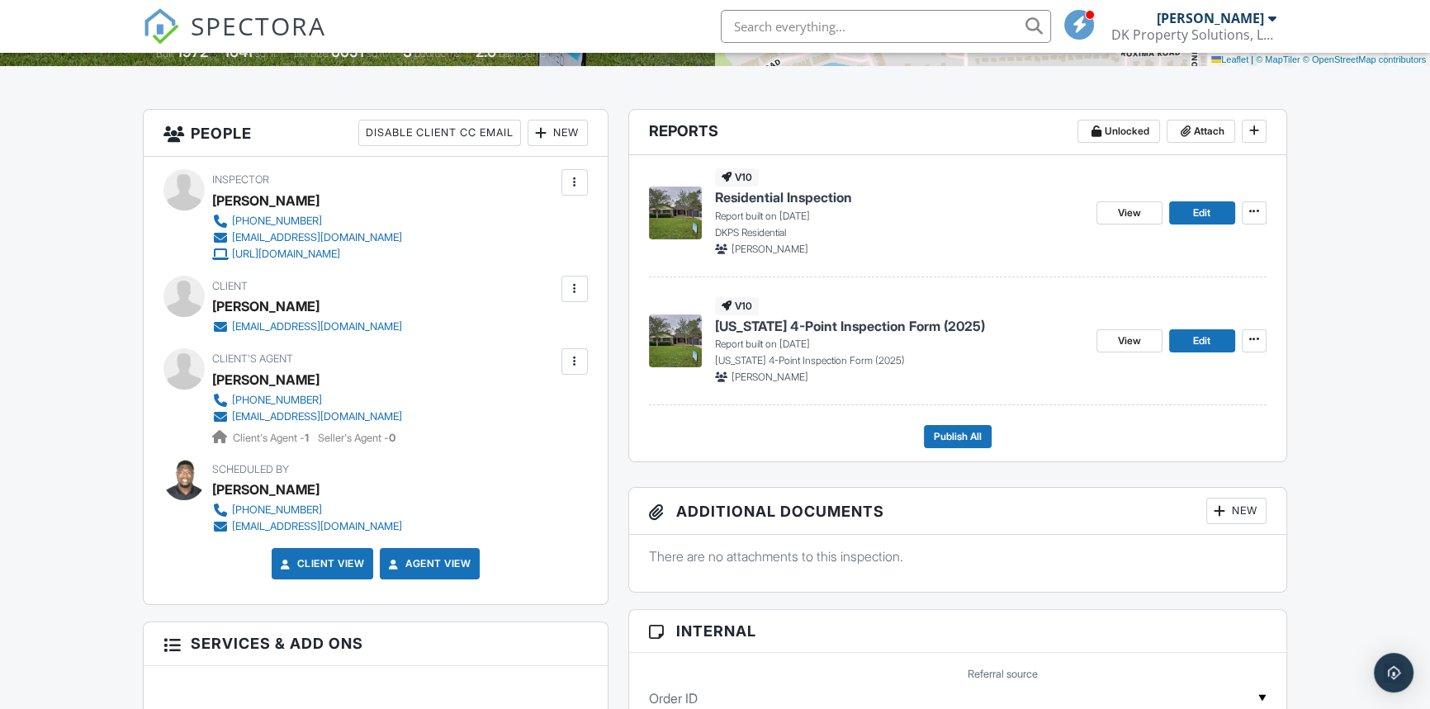
click at [574, 178] on div at bounding box center [574, 182] width 17 height 17
click at [1183, 339] on link "Edit" at bounding box center [1202, 340] width 66 height 23
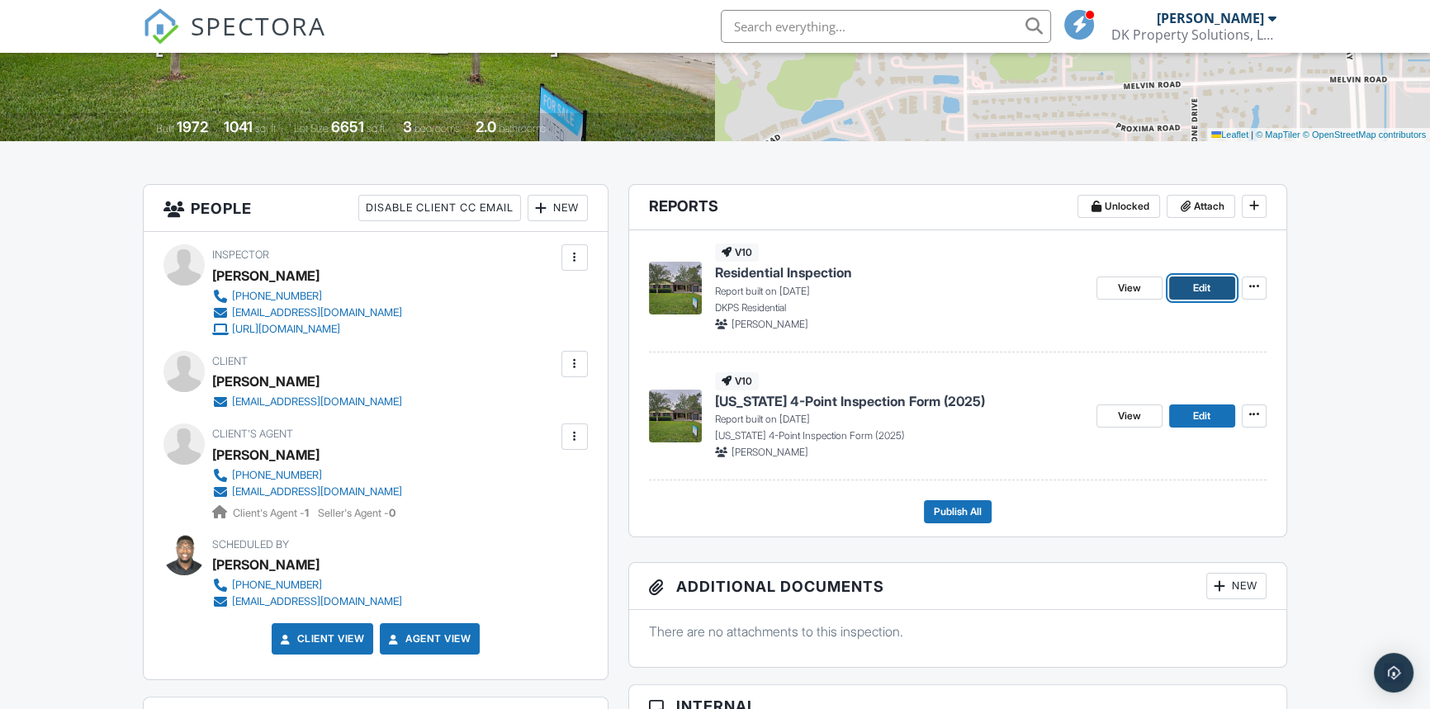
click at [1183, 289] on link "Edit" at bounding box center [1202, 288] width 66 height 23
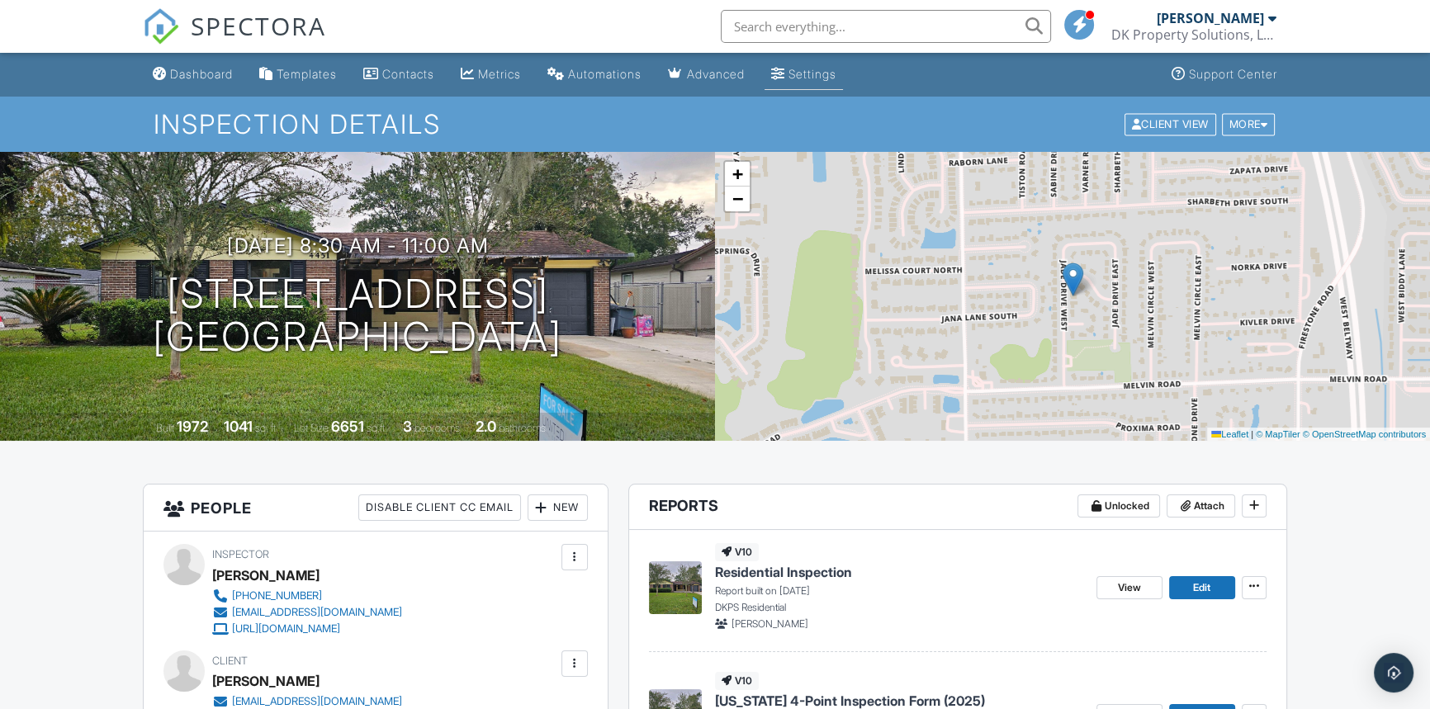
click at [837, 77] on div "Settings" at bounding box center [813, 74] width 48 height 14
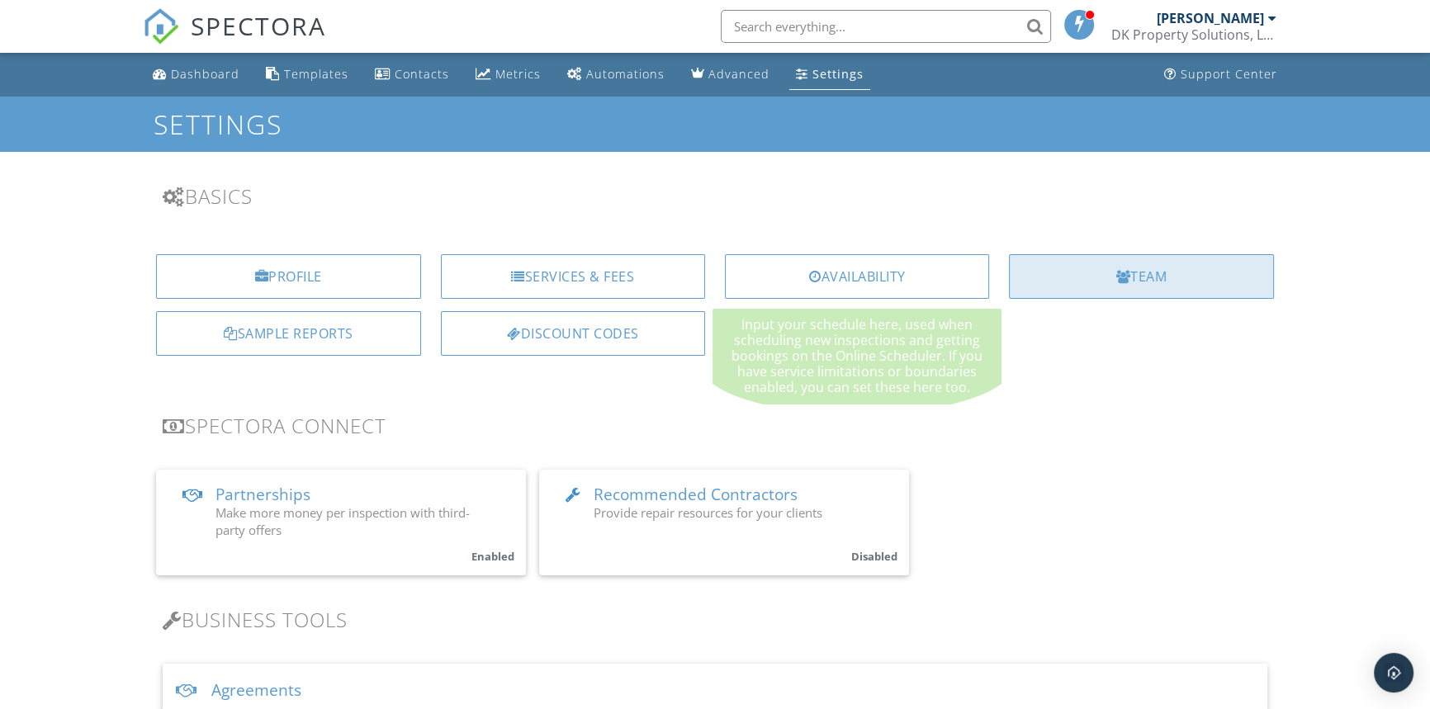
click at [1099, 276] on div "Team" at bounding box center [1141, 276] width 264 height 45
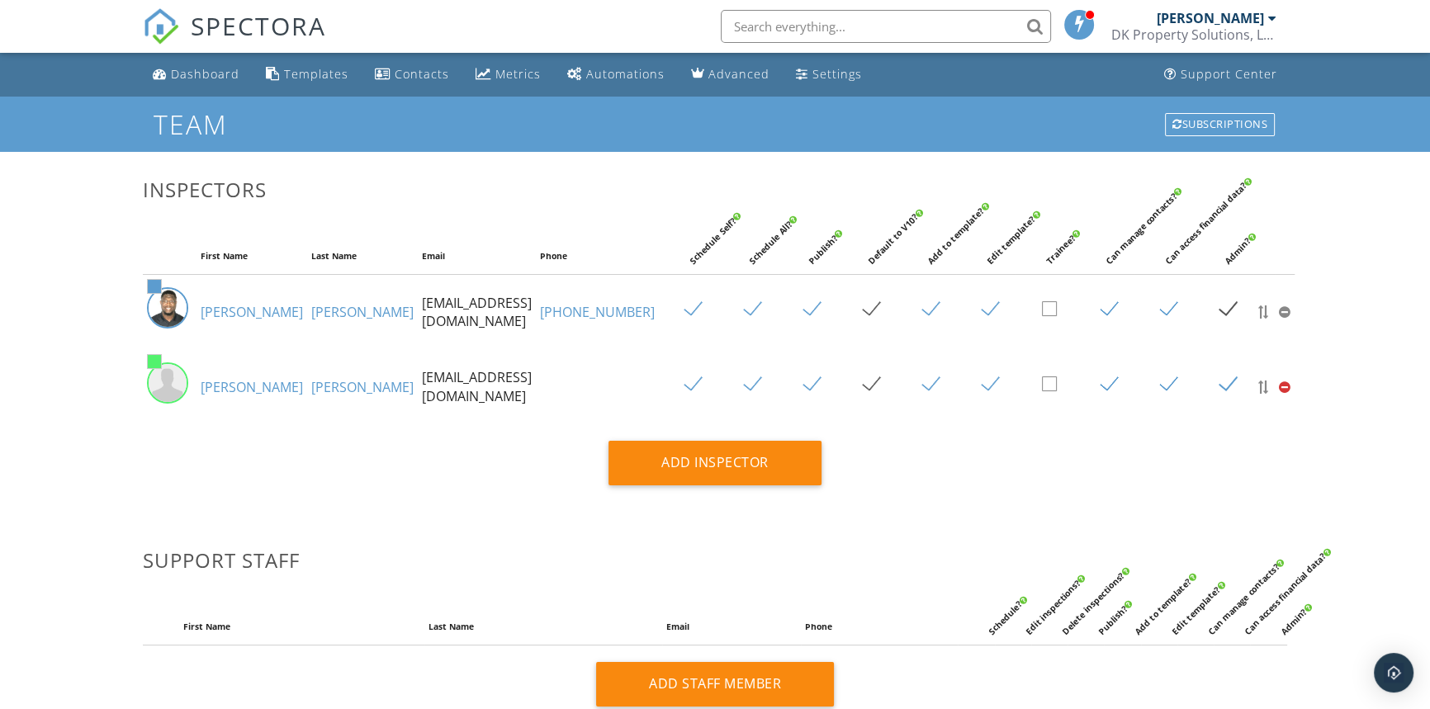
click at [189, 379] on td "#52f26d" at bounding box center [170, 387] width 54 height 74
click at [248, 387] on link "[PERSON_NAME]" at bounding box center [252, 387] width 102 height 18
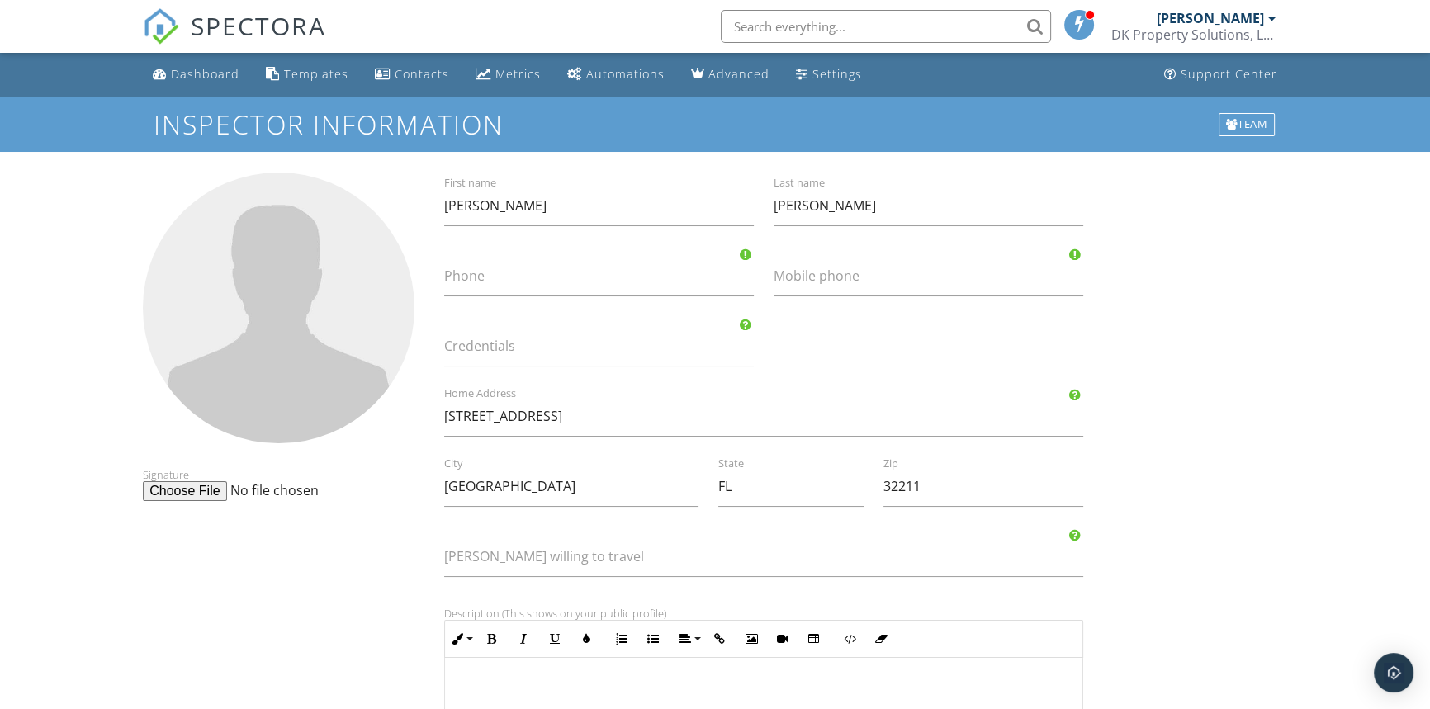
click at [181, 492] on input "file" at bounding box center [269, 491] width 253 height 20
type input "C:\fakepath\Signature.pdf"
click at [184, 490] on input "file" at bounding box center [269, 491] width 253 height 20
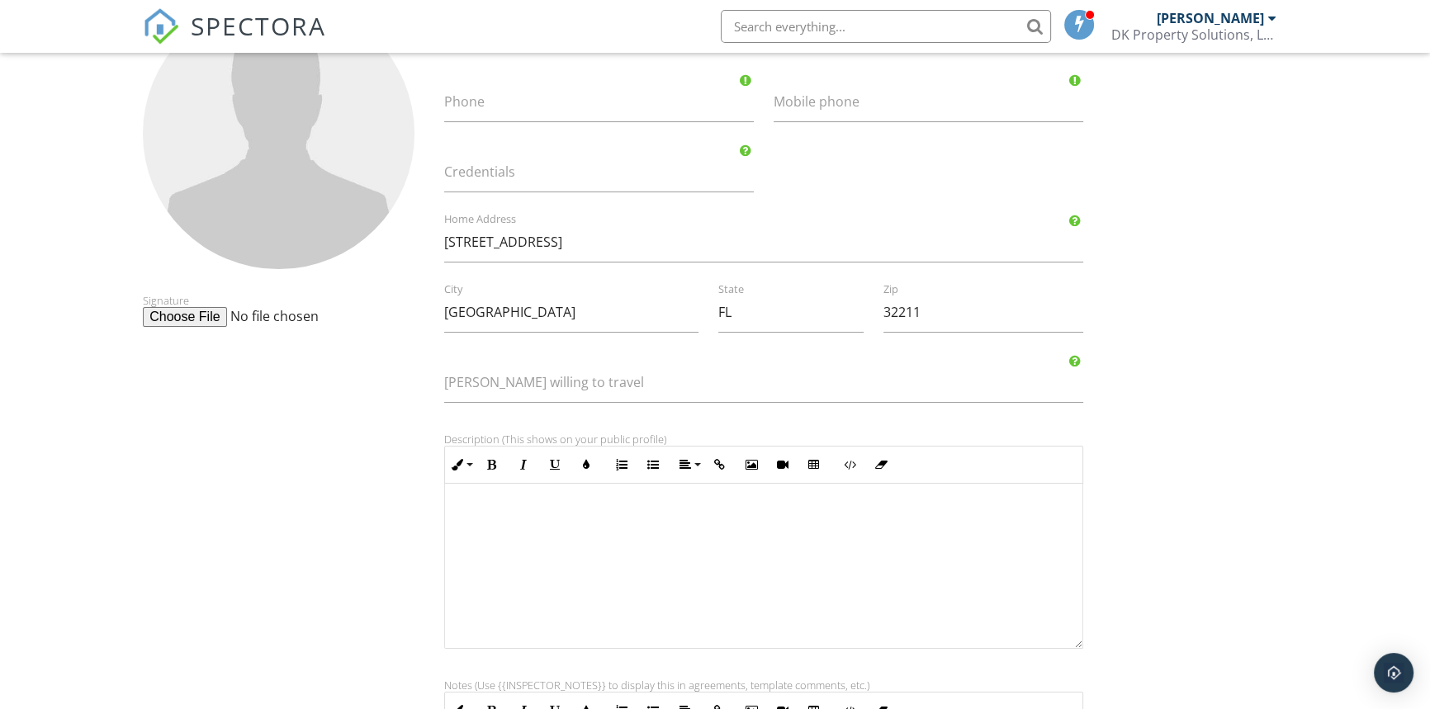
scroll to position [479, 0]
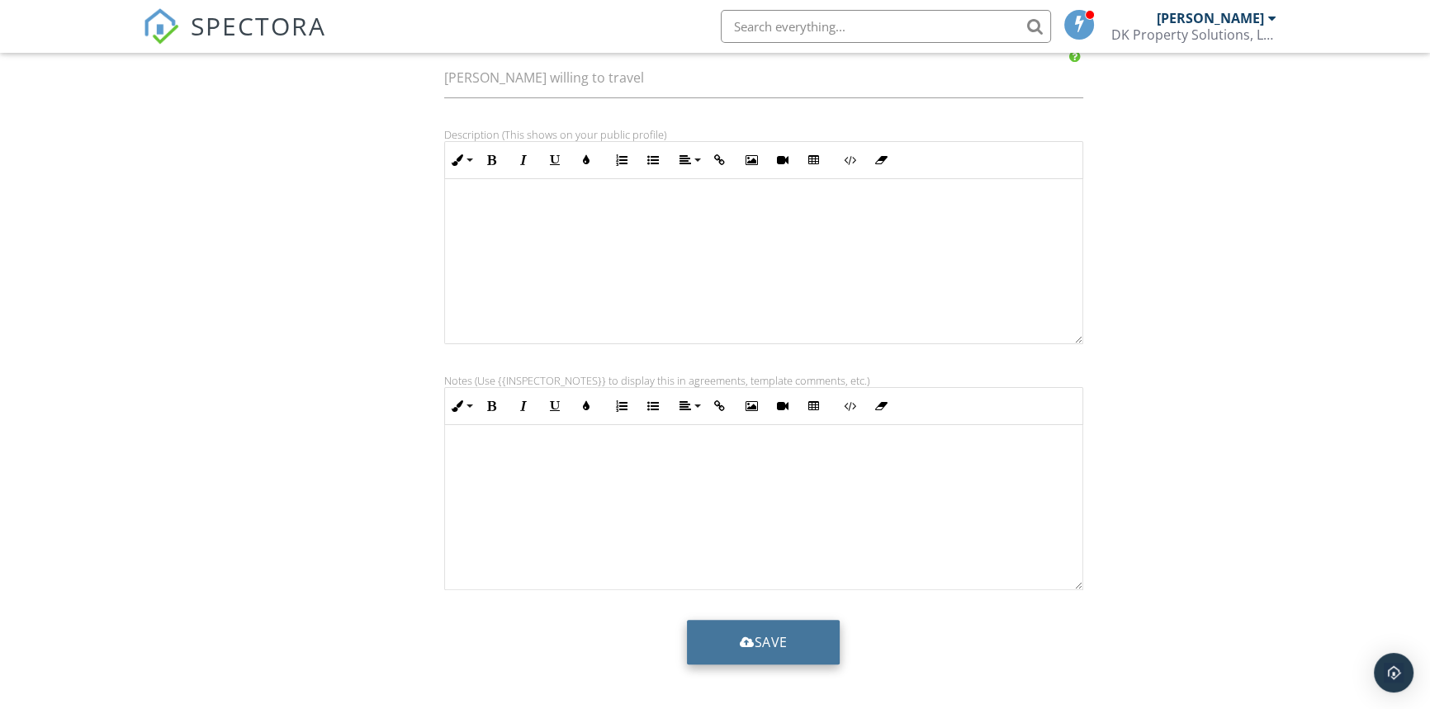
click at [755, 643] on button "Save" at bounding box center [764, 642] width 154 height 45
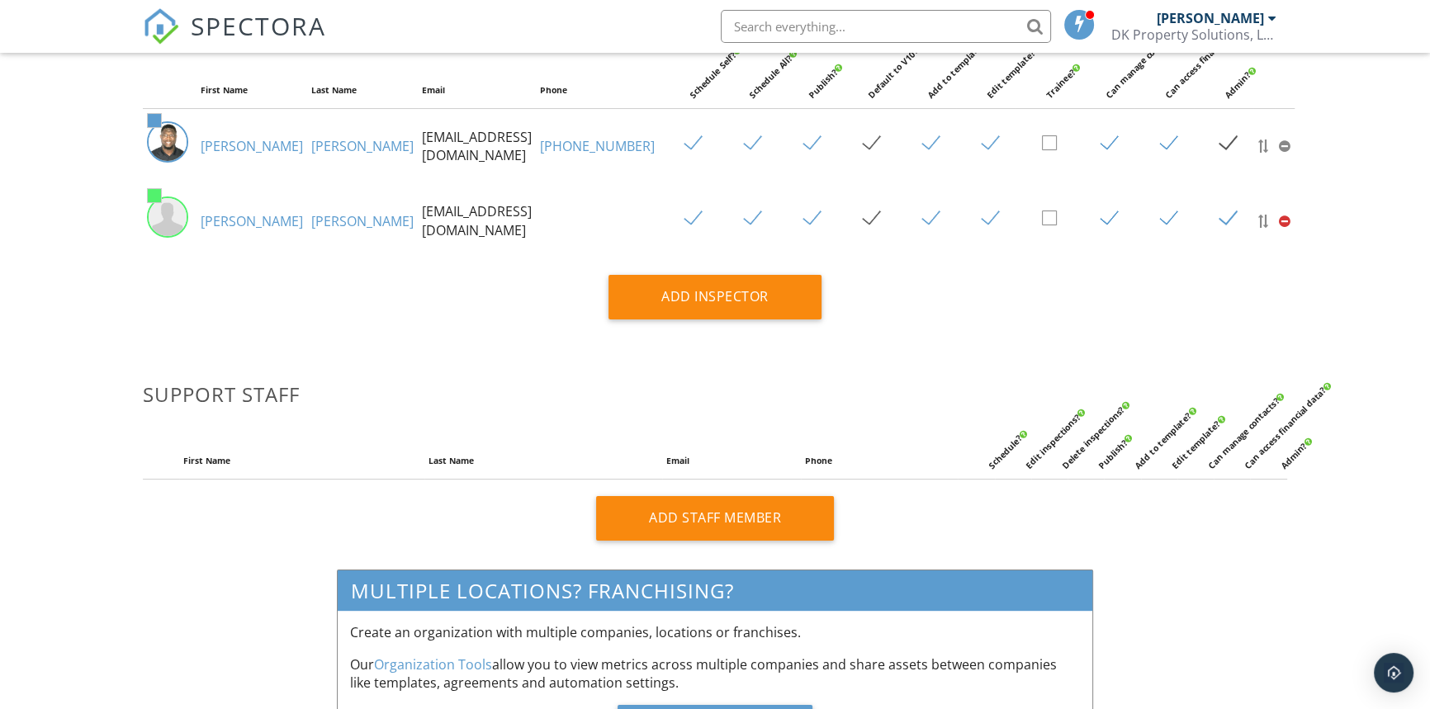
scroll to position [140, 0]
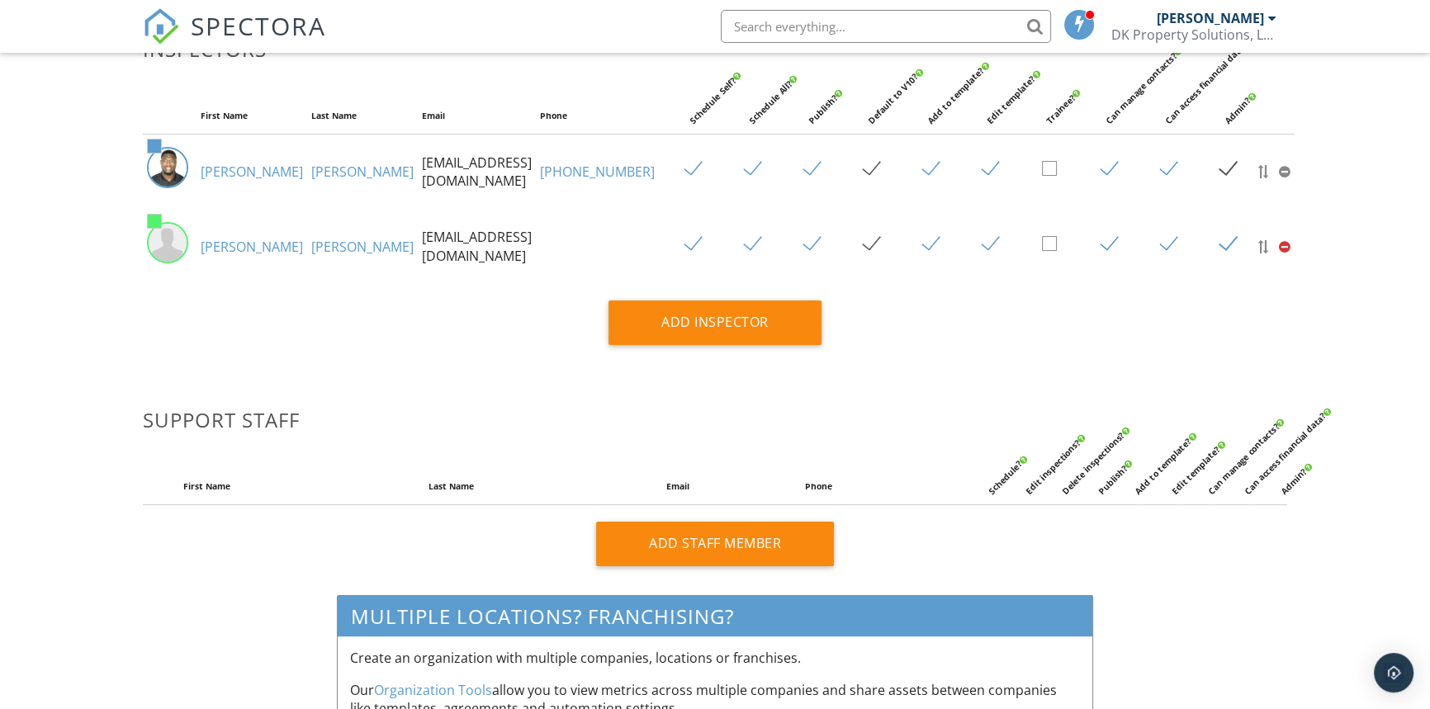
click at [221, 245] on link "[PERSON_NAME]" at bounding box center [252, 247] width 102 height 18
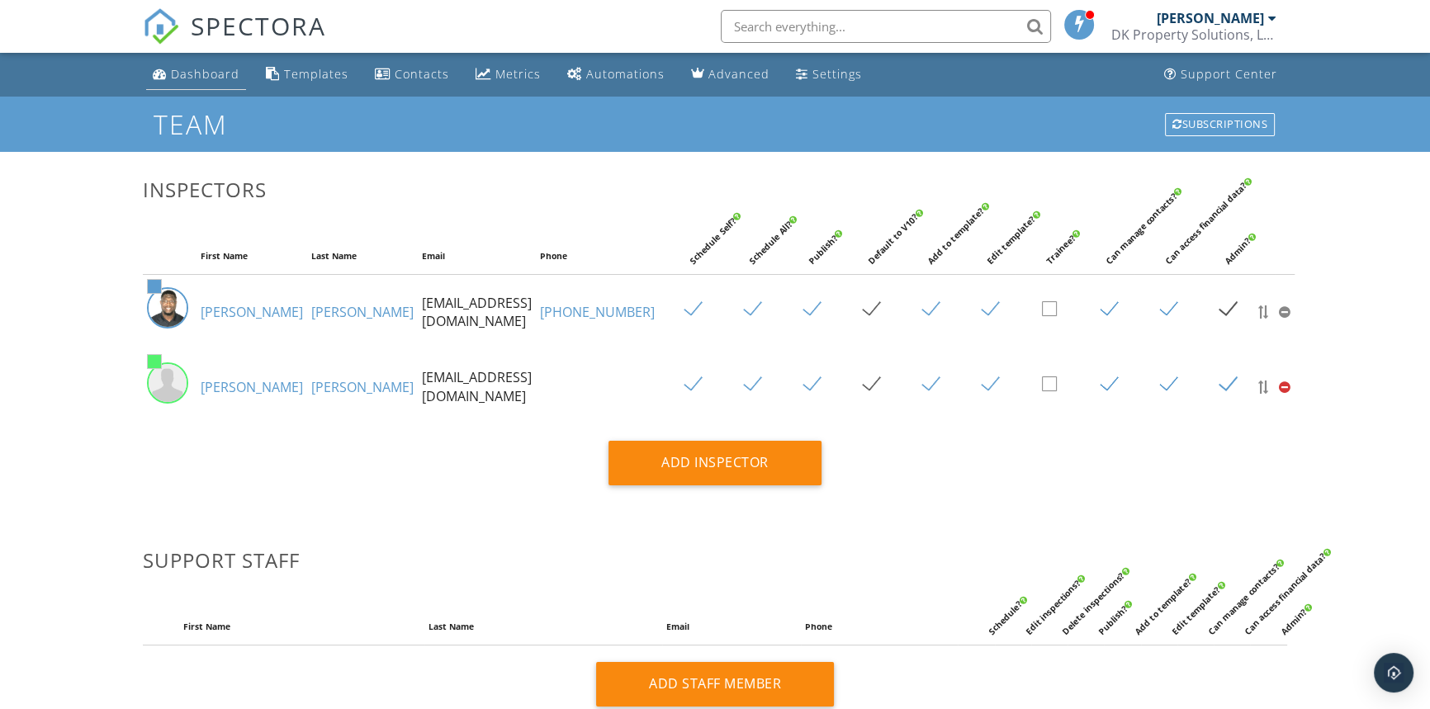
click at [203, 68] on div "Dashboard" at bounding box center [205, 74] width 69 height 16
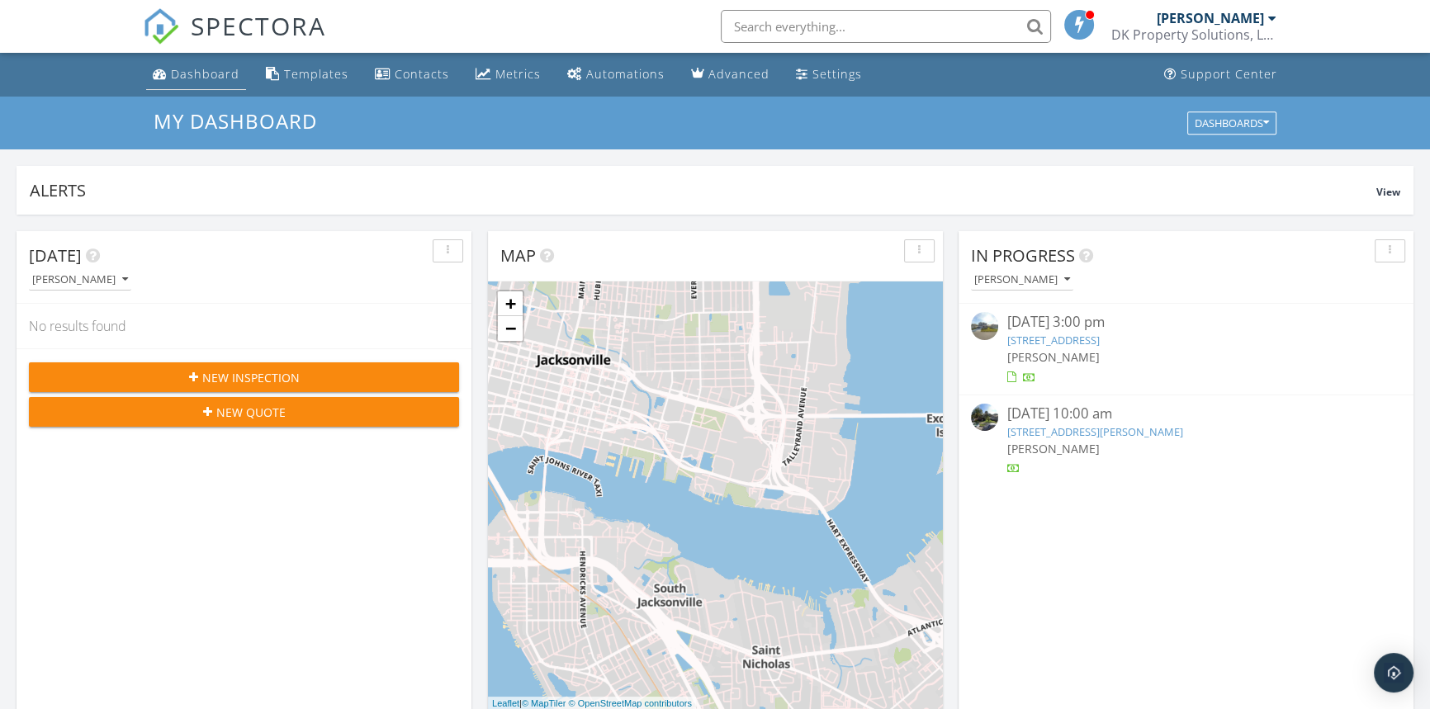
click at [219, 80] on div "Dashboard" at bounding box center [205, 74] width 69 height 16
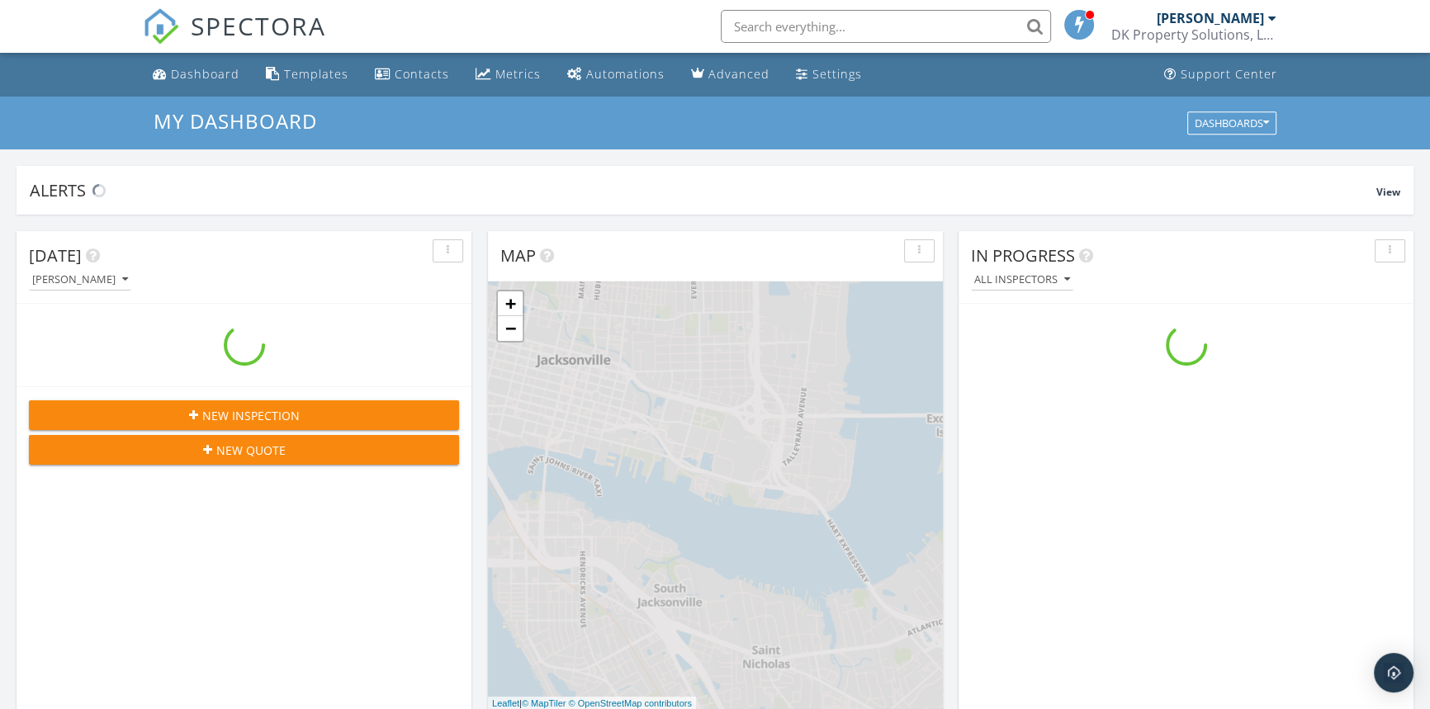
scroll to position [1527, 1453]
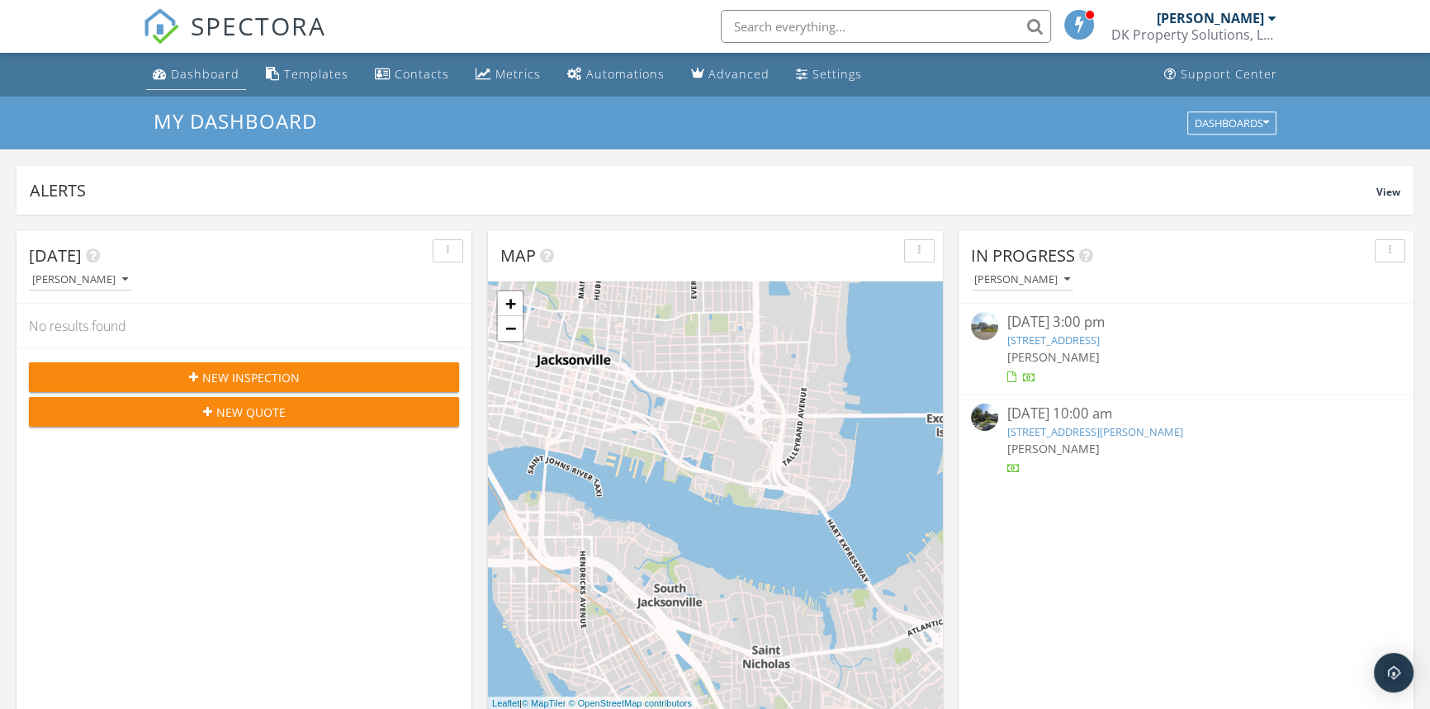
click at [192, 77] on div "Dashboard" at bounding box center [205, 74] width 69 height 16
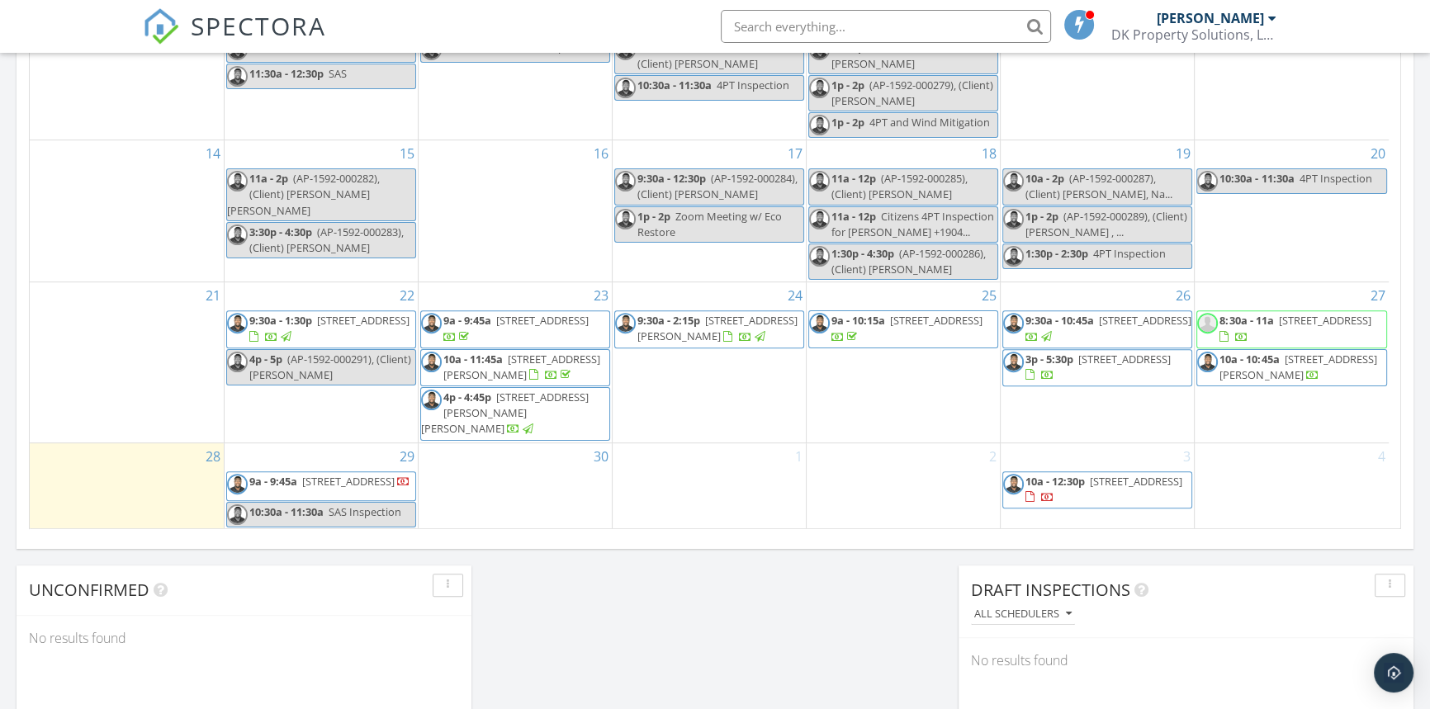
scroll to position [975, 0]
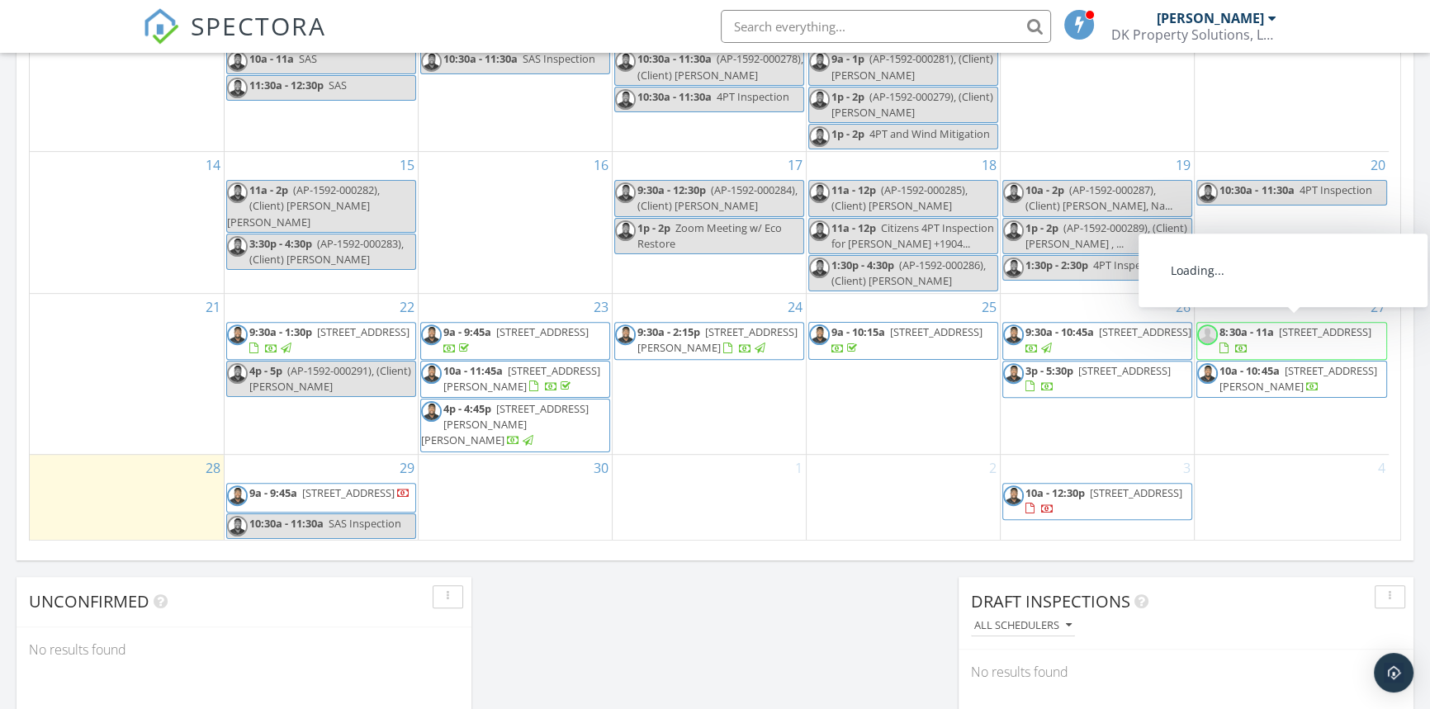
click at [1204, 326] on img at bounding box center [1207, 335] width 21 height 21
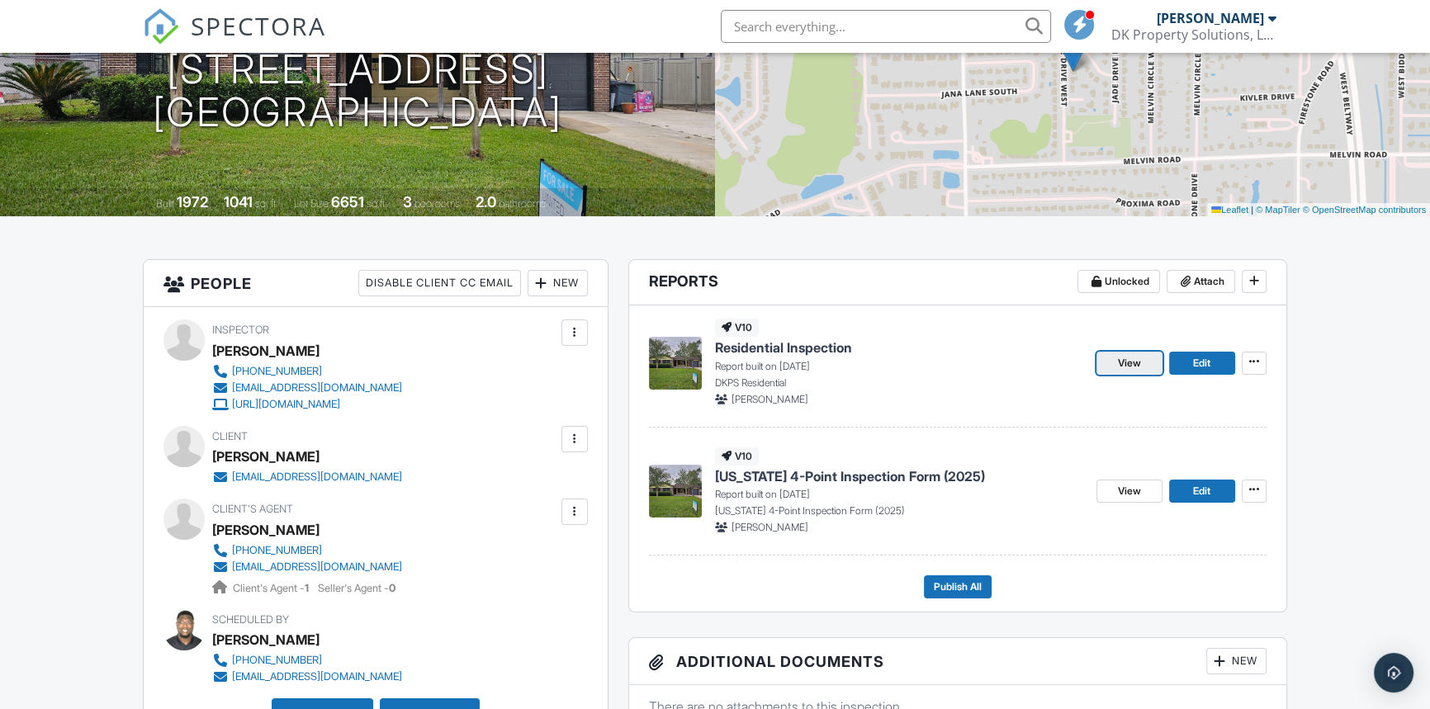
click at [1140, 364] on span "View" at bounding box center [1129, 363] width 23 height 17
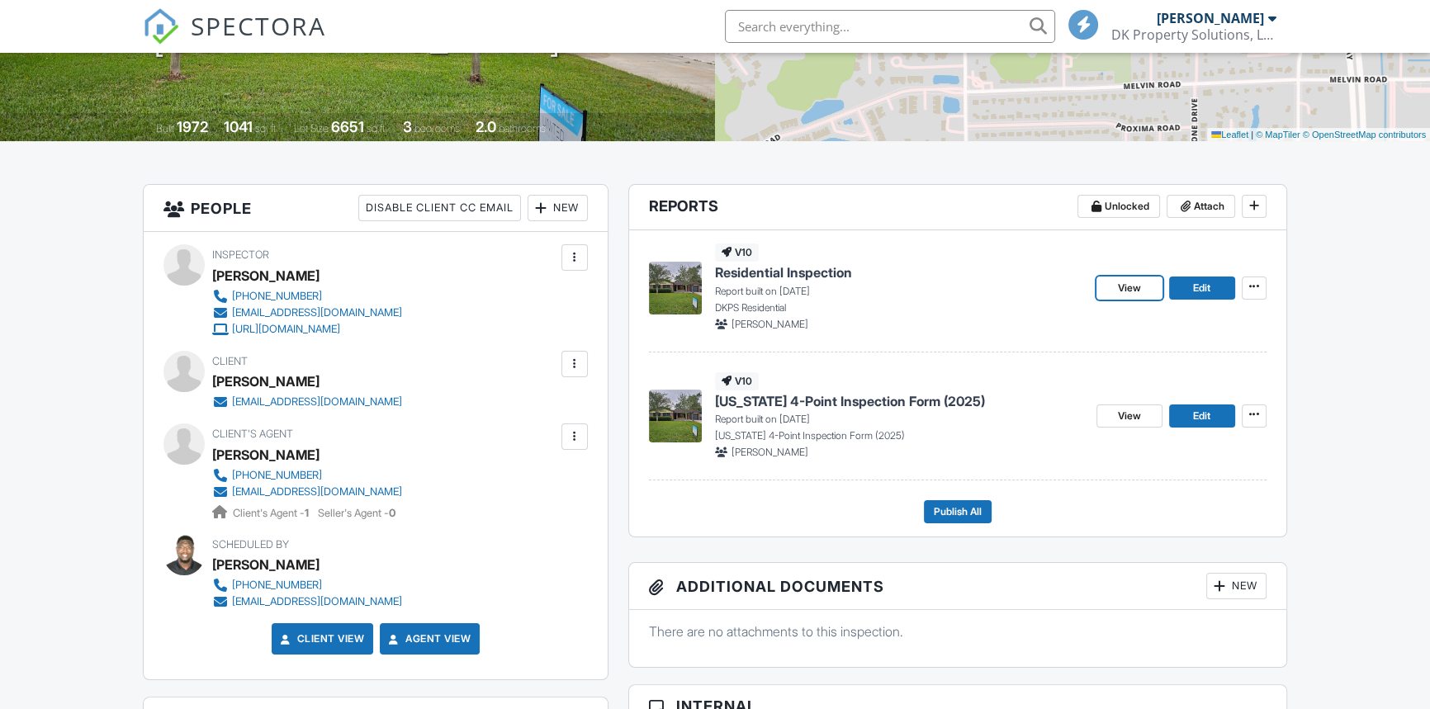
drag, startPoint x: 1140, startPoint y: 292, endPoint x: 1080, endPoint y: 311, distance: 63.5
click at [1140, 292] on span "View" at bounding box center [1129, 288] width 23 height 17
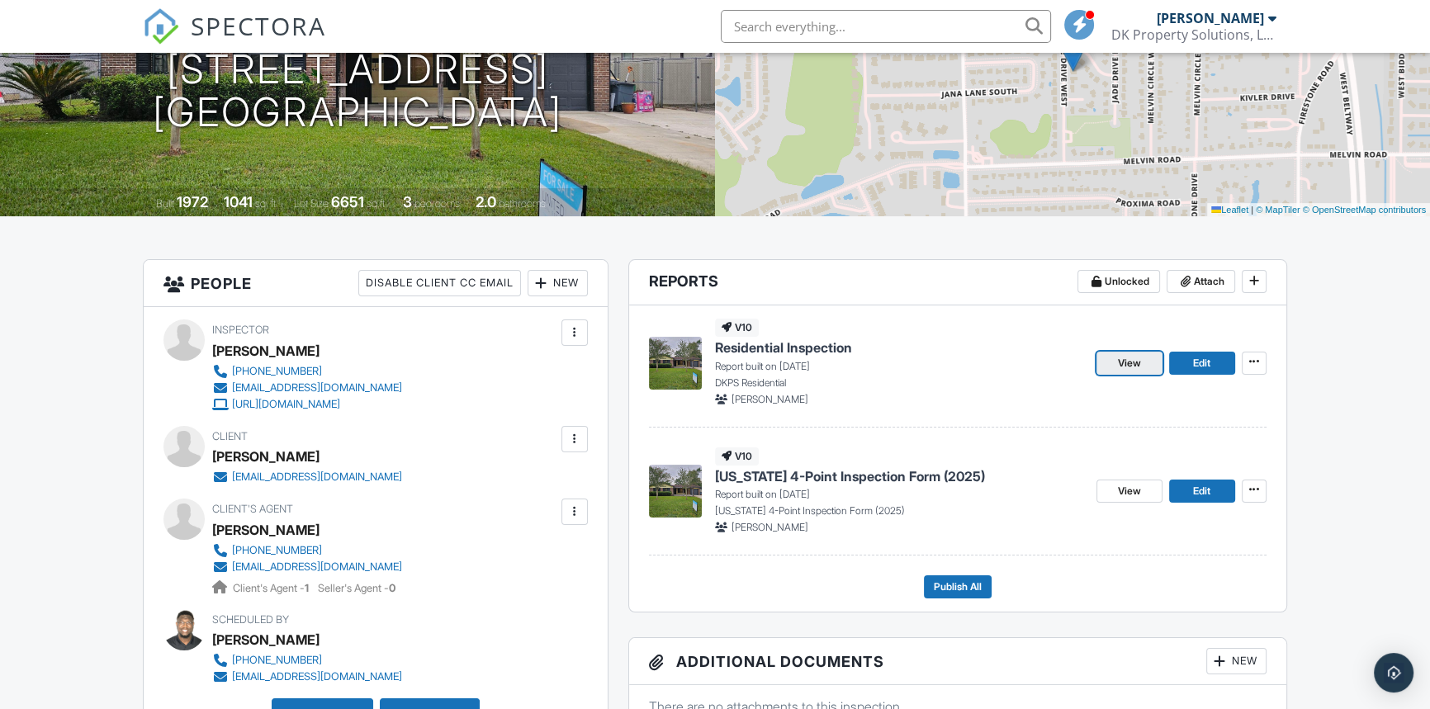
click at [1139, 363] on span "View" at bounding box center [1129, 363] width 23 height 17
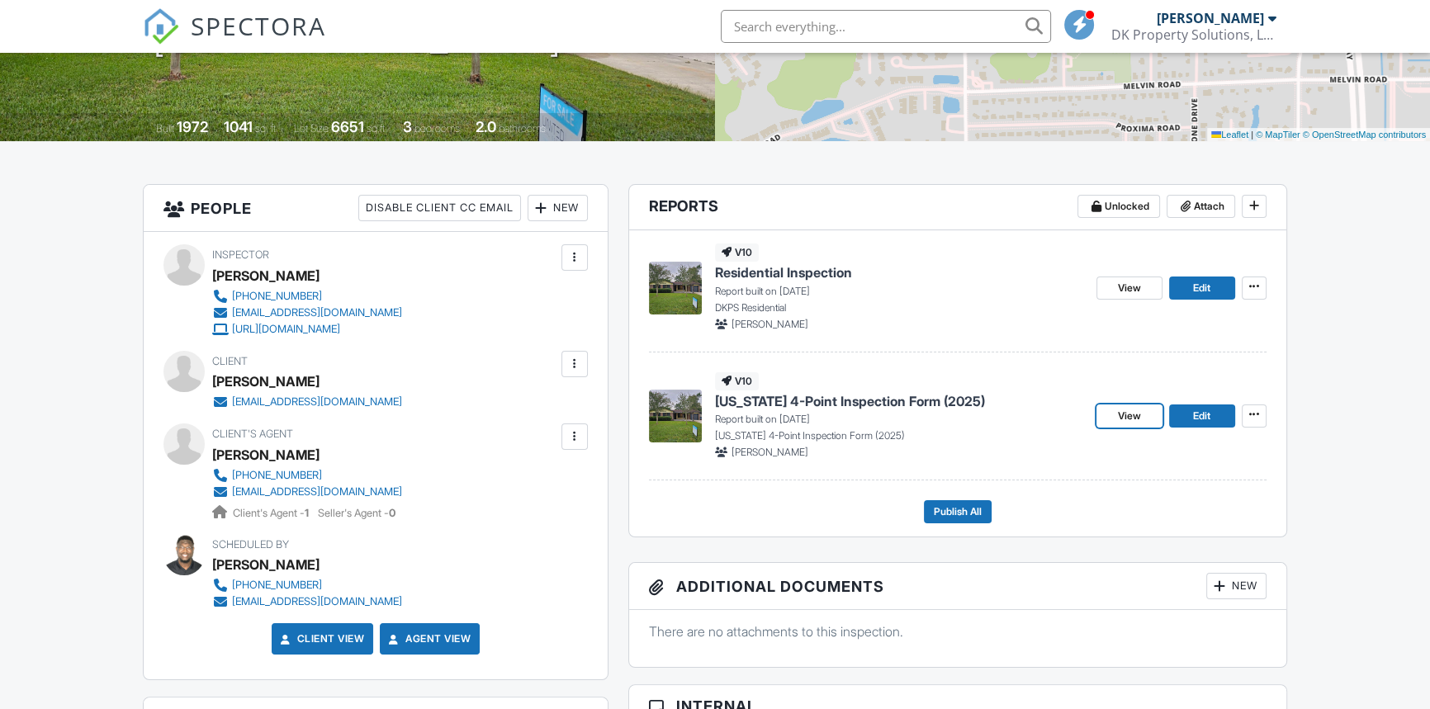
click at [1135, 418] on span "View" at bounding box center [1129, 416] width 23 height 17
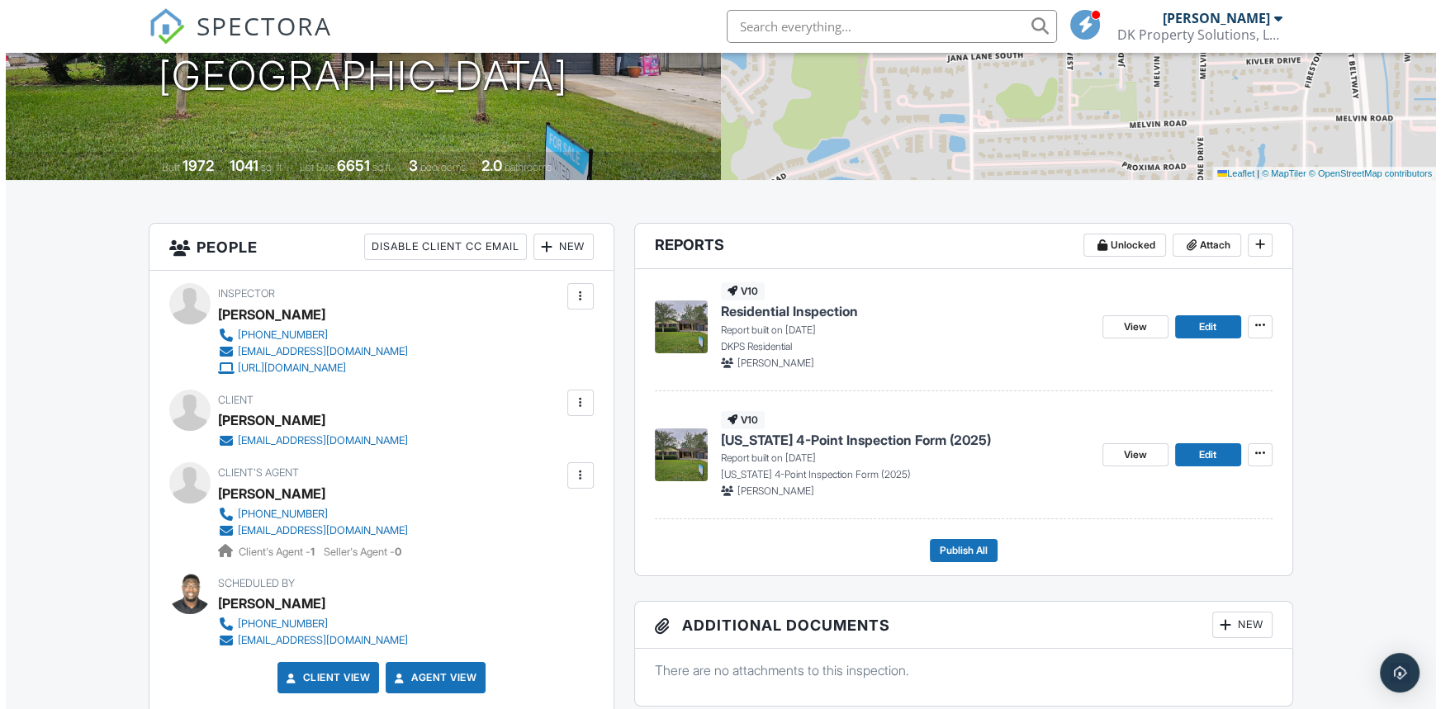
scroll to position [258, 0]
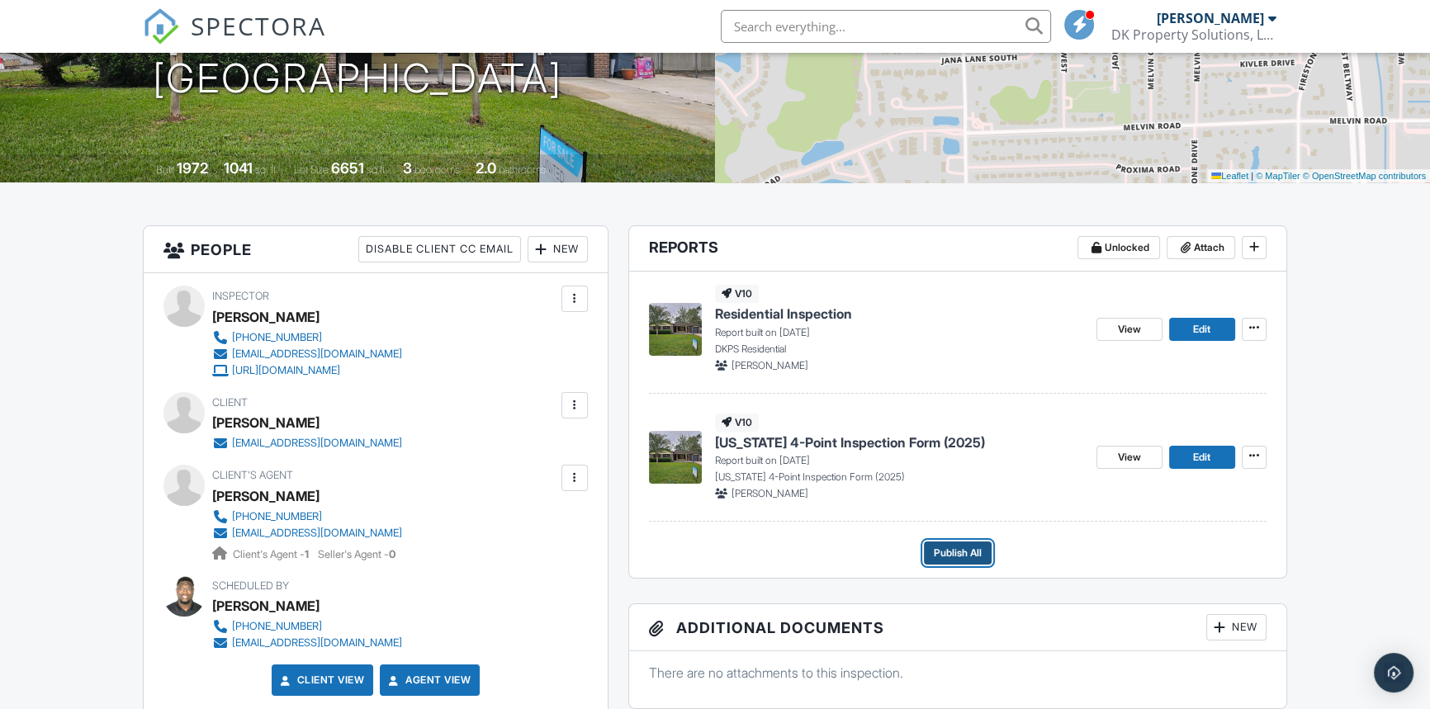
click at [953, 555] on span "Publish All" at bounding box center [958, 553] width 48 height 17
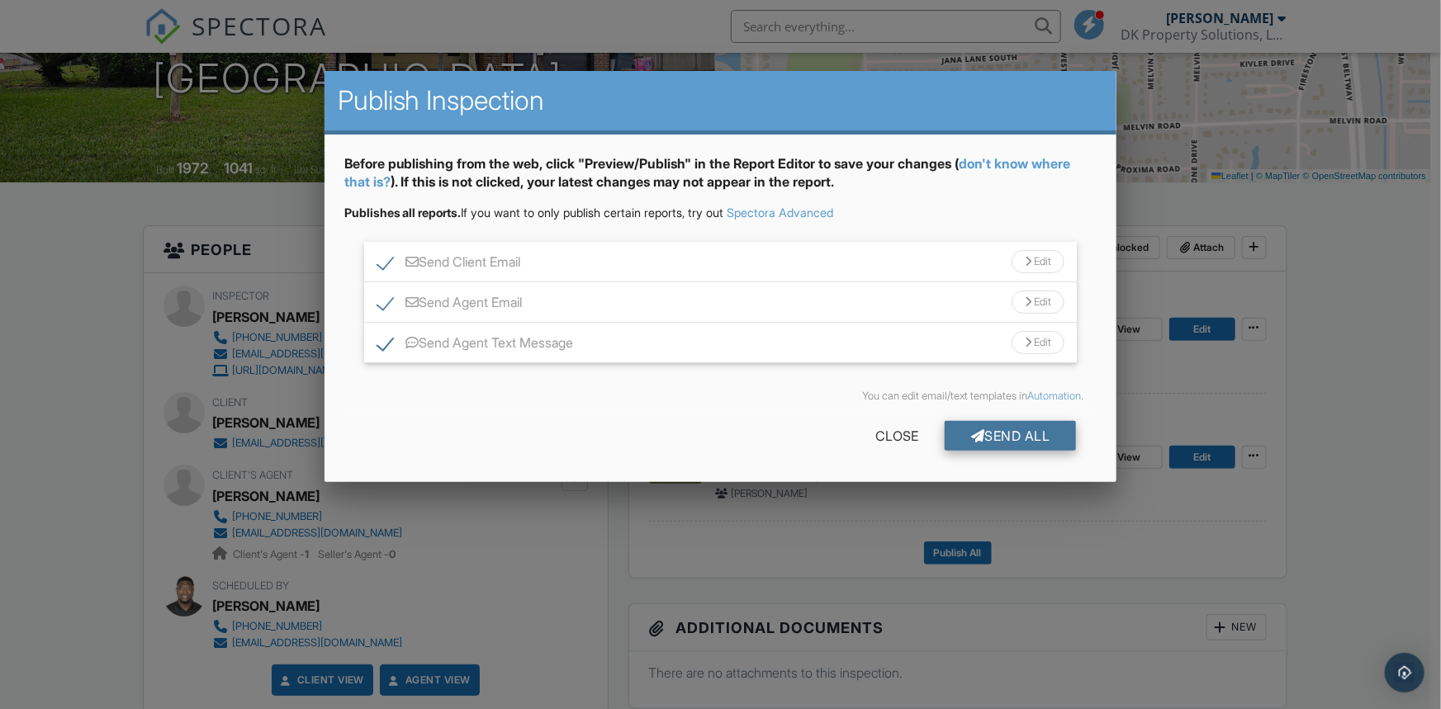
click at [983, 432] on div "Send All" at bounding box center [1011, 436] width 132 height 30
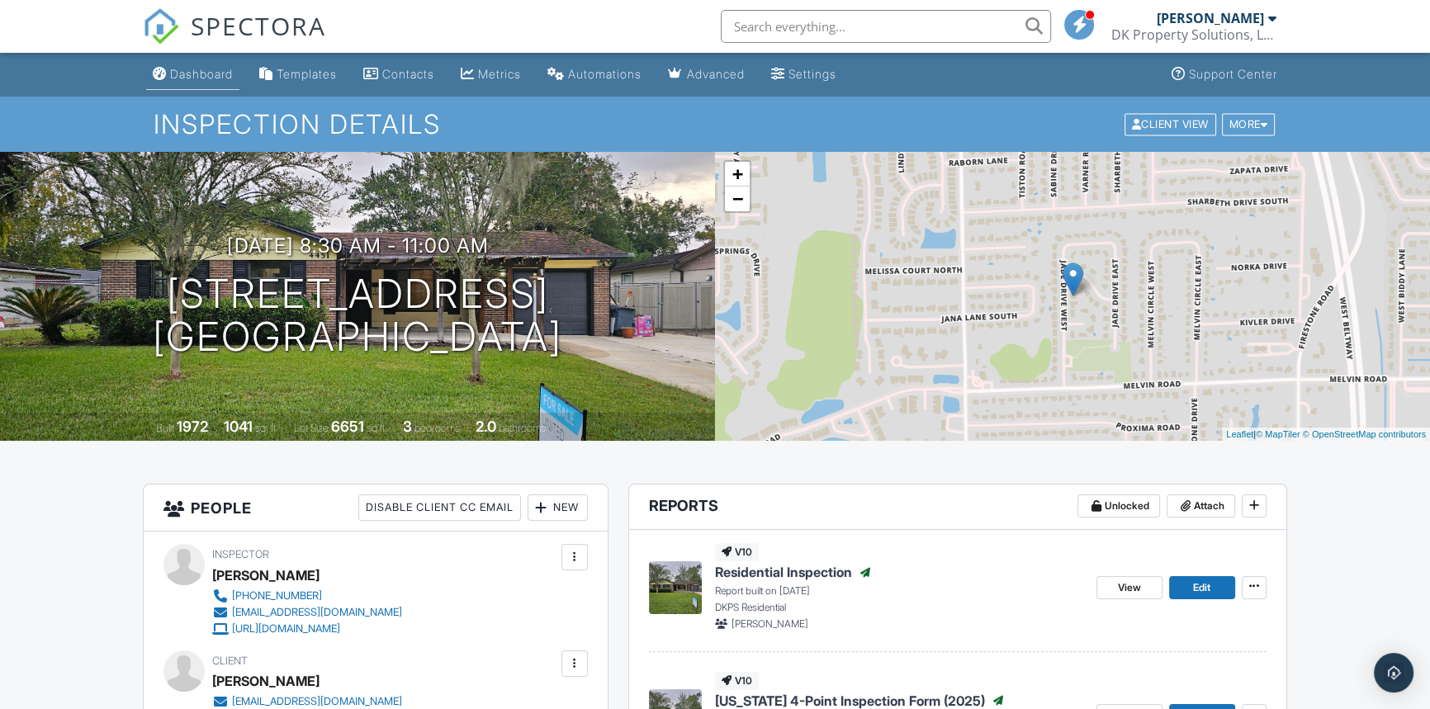
click at [206, 67] on div "Dashboard" at bounding box center [201, 74] width 63 height 14
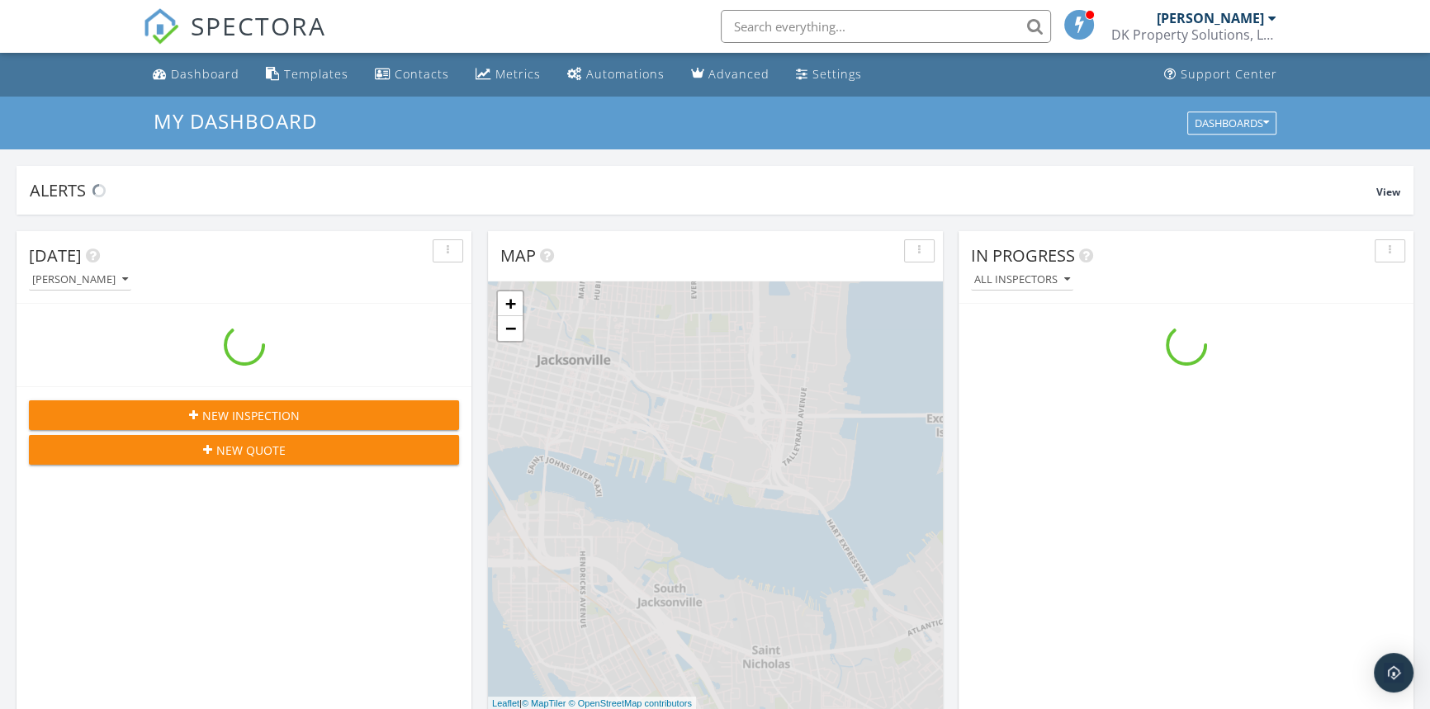
scroll to position [1527, 1453]
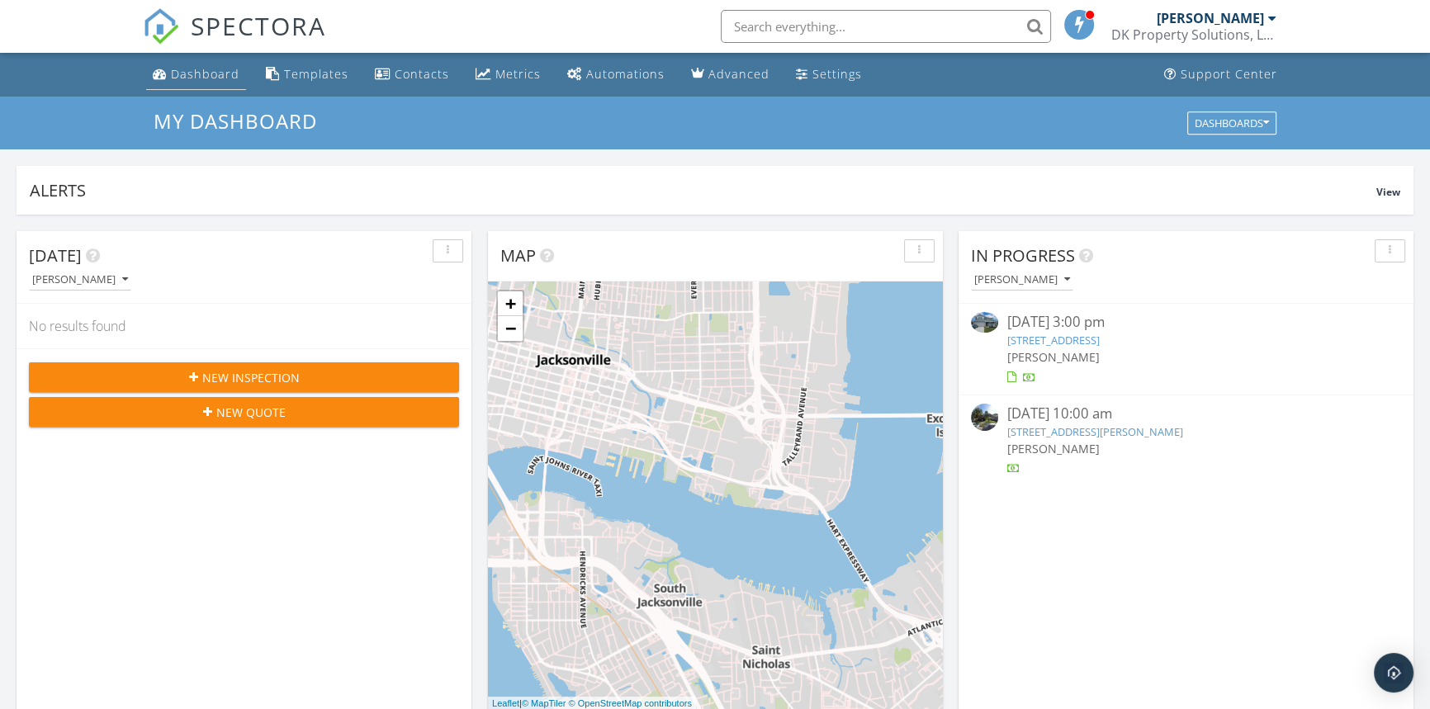
click at [207, 68] on div "Dashboard" at bounding box center [205, 74] width 69 height 16
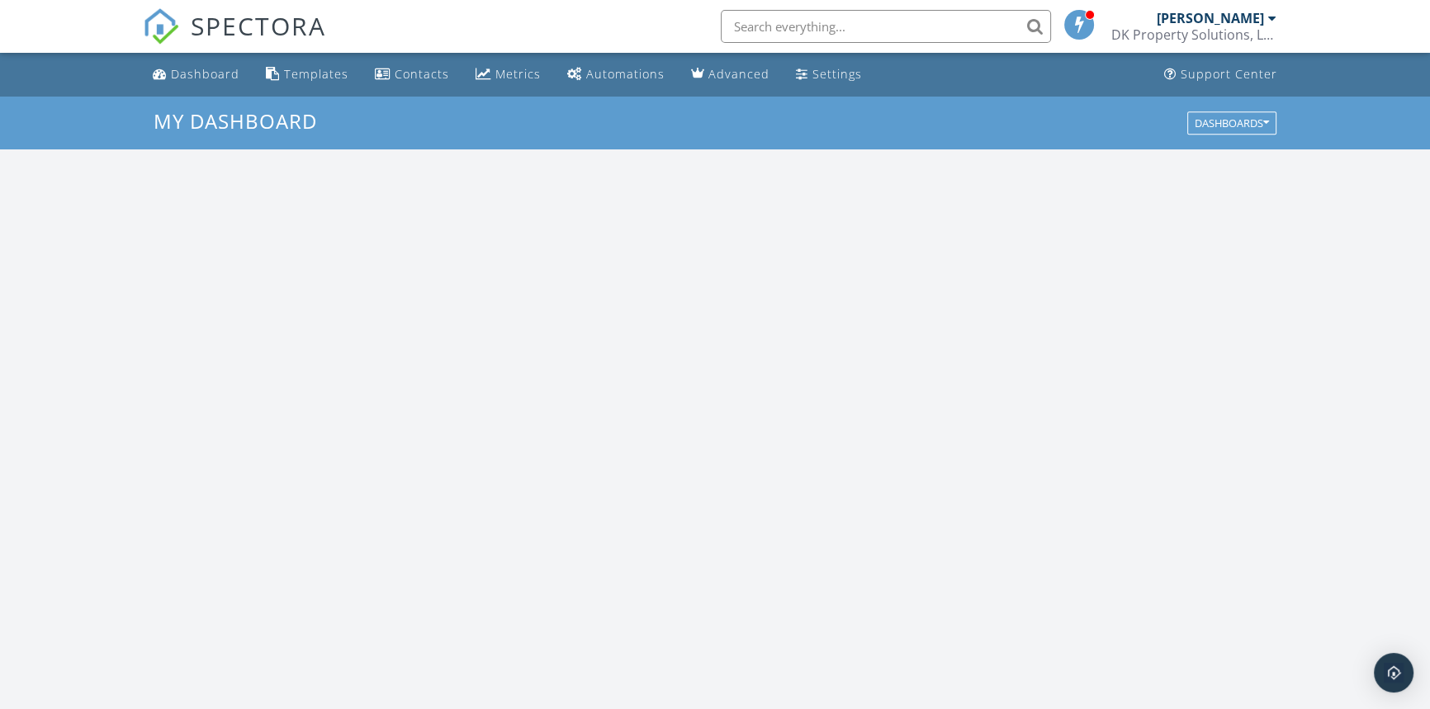
scroll to position [1527, 1453]
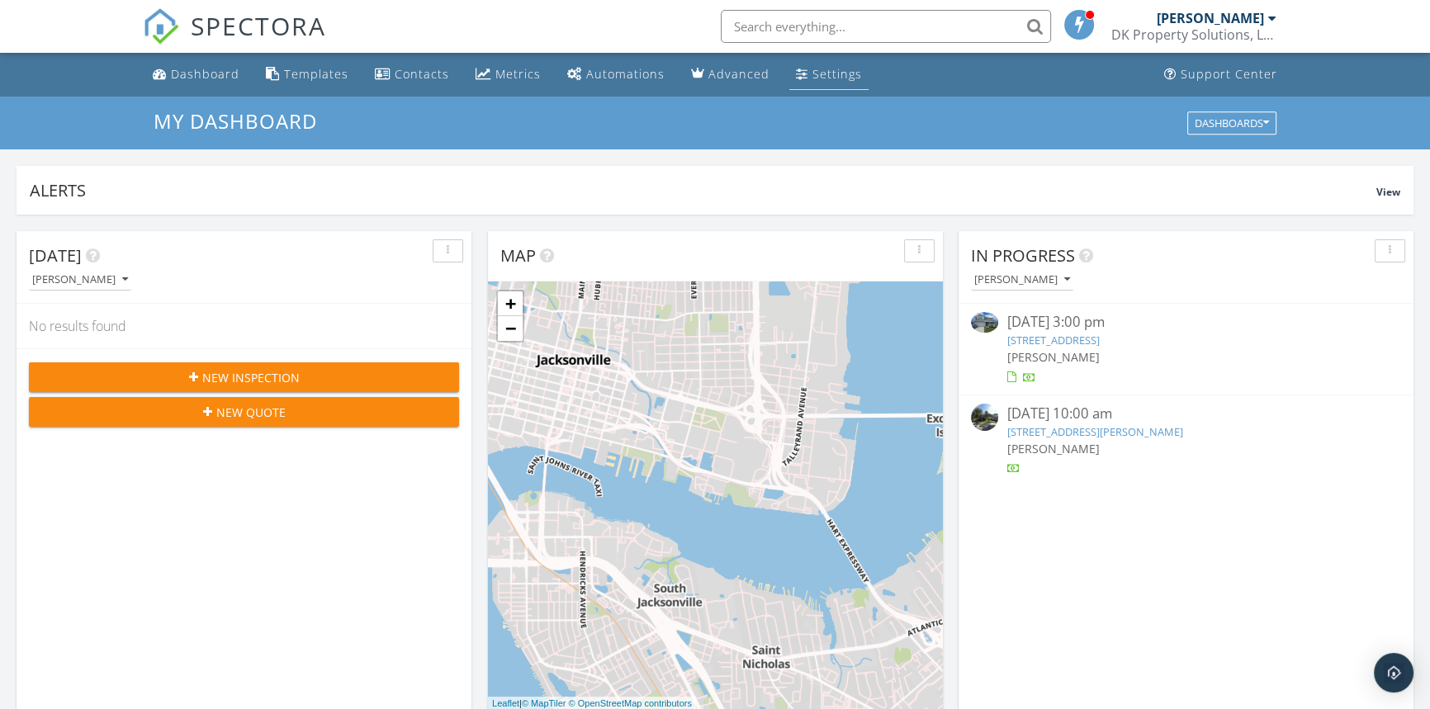
click at [798, 67] on div "Settings" at bounding box center [802, 73] width 12 height 13
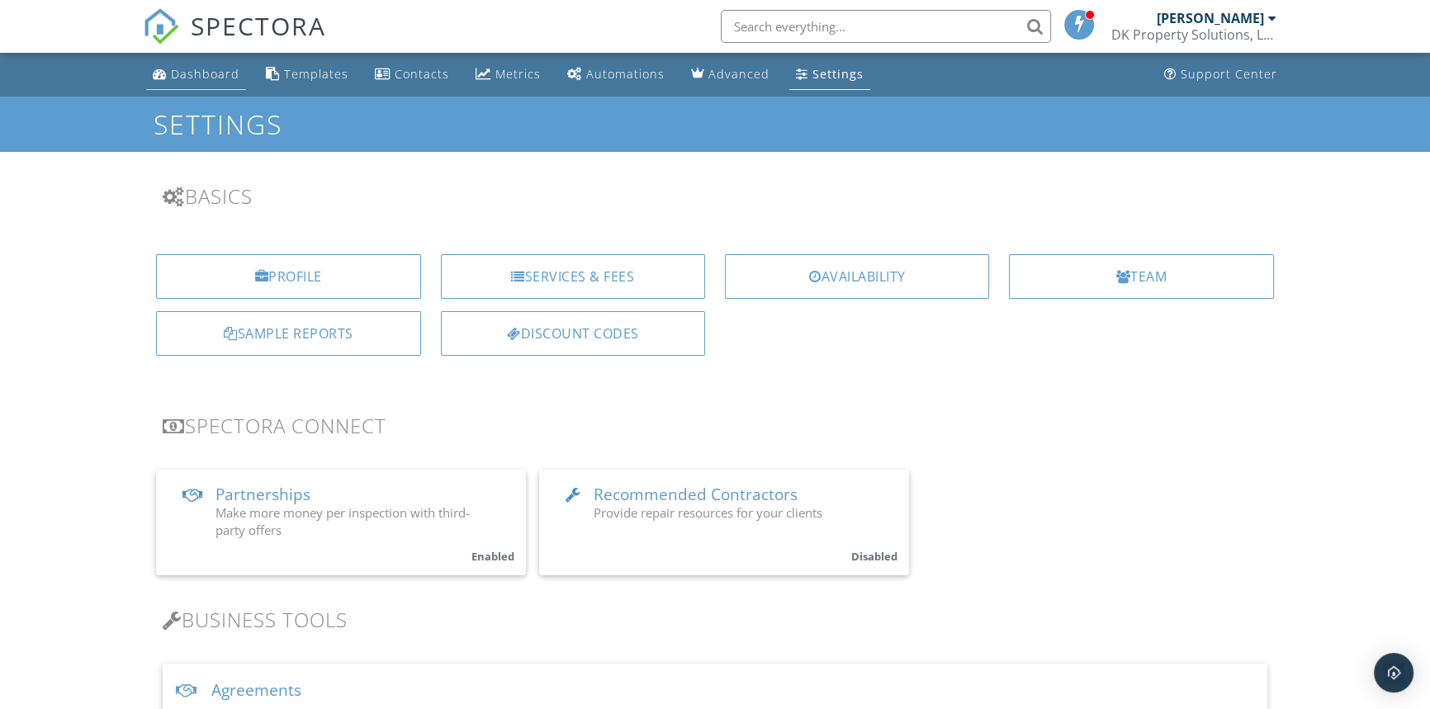
click at [184, 74] on div "Dashboard" at bounding box center [205, 74] width 69 height 16
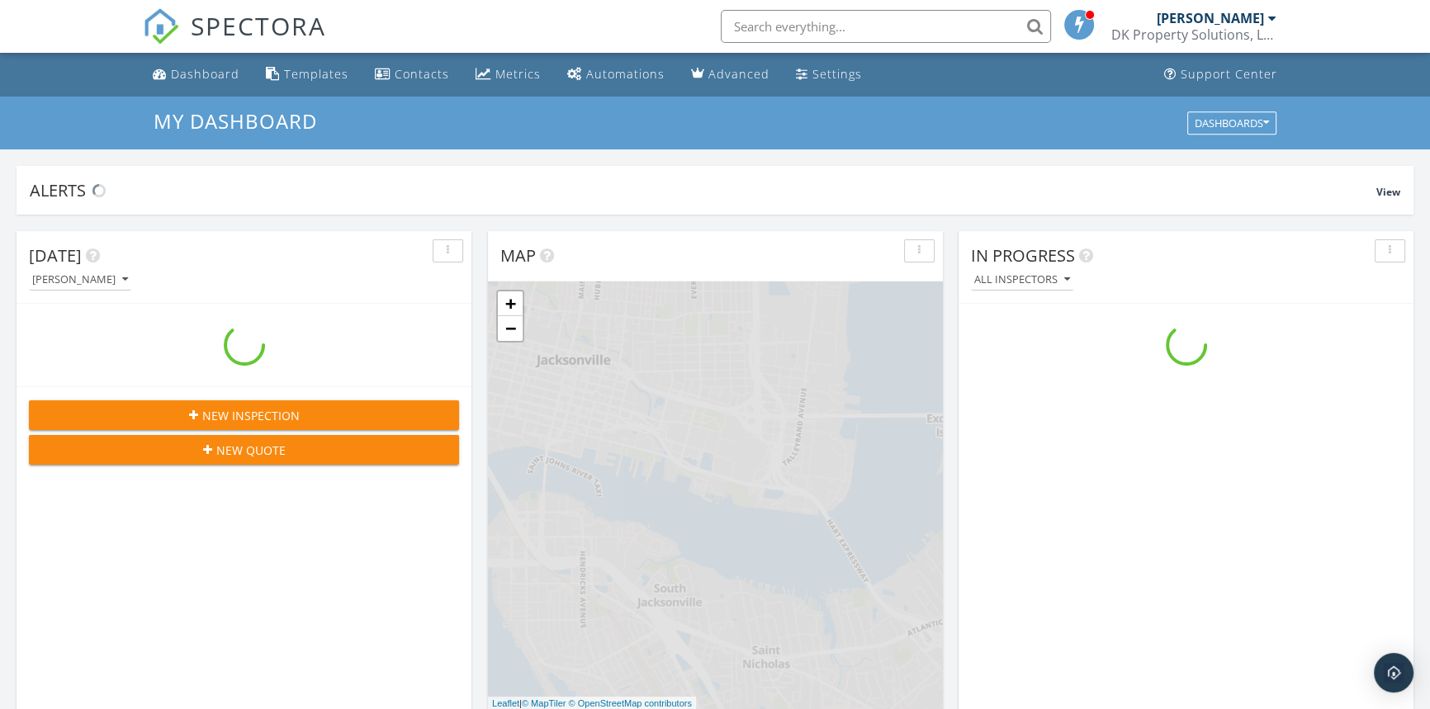
scroll to position [1527, 1453]
